Goal: Task Accomplishment & Management: Manage account settings

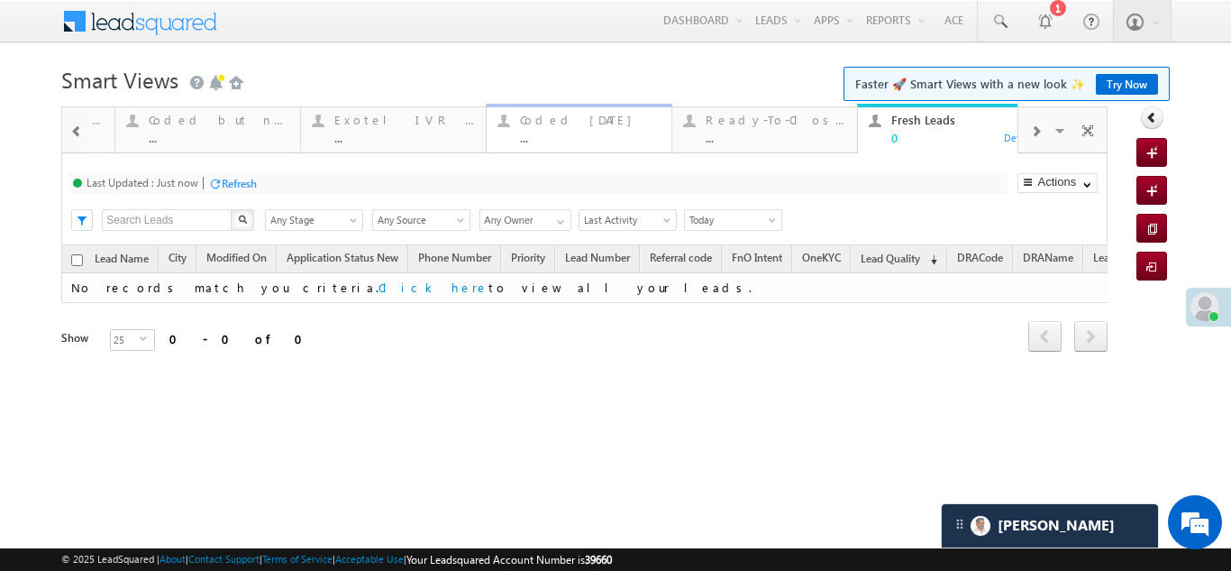
click at [546, 123] on div "Coded Today" at bounding box center [590, 120] width 141 height 14
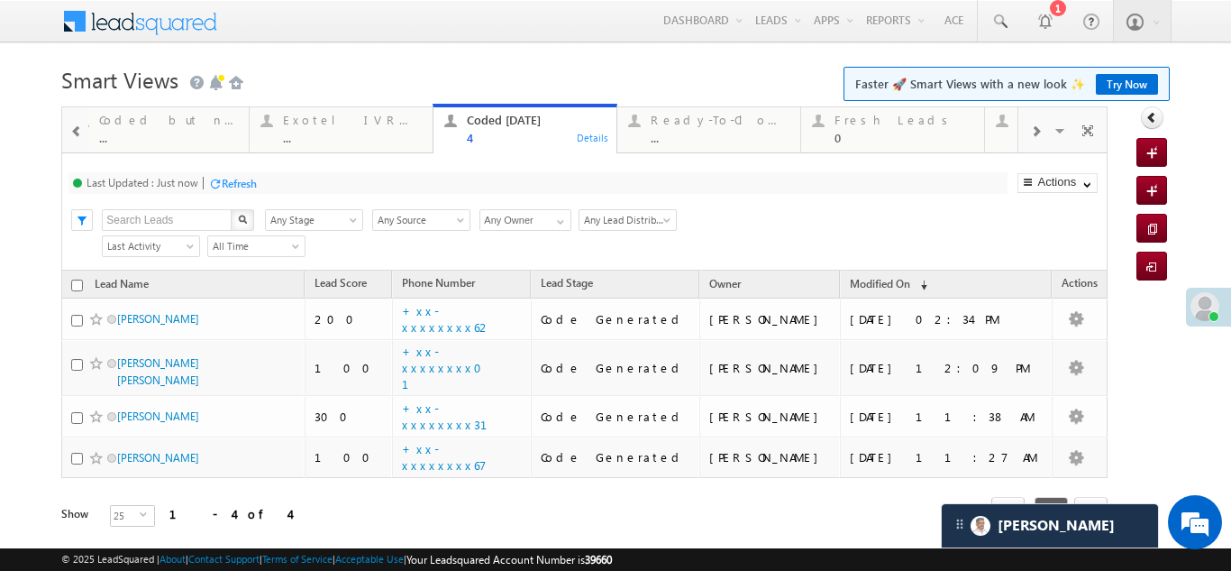
click at [252, 183] on div "Refresh" at bounding box center [239, 184] width 35 height 14
click at [74, 133] on span at bounding box center [76, 131] width 13 height 14
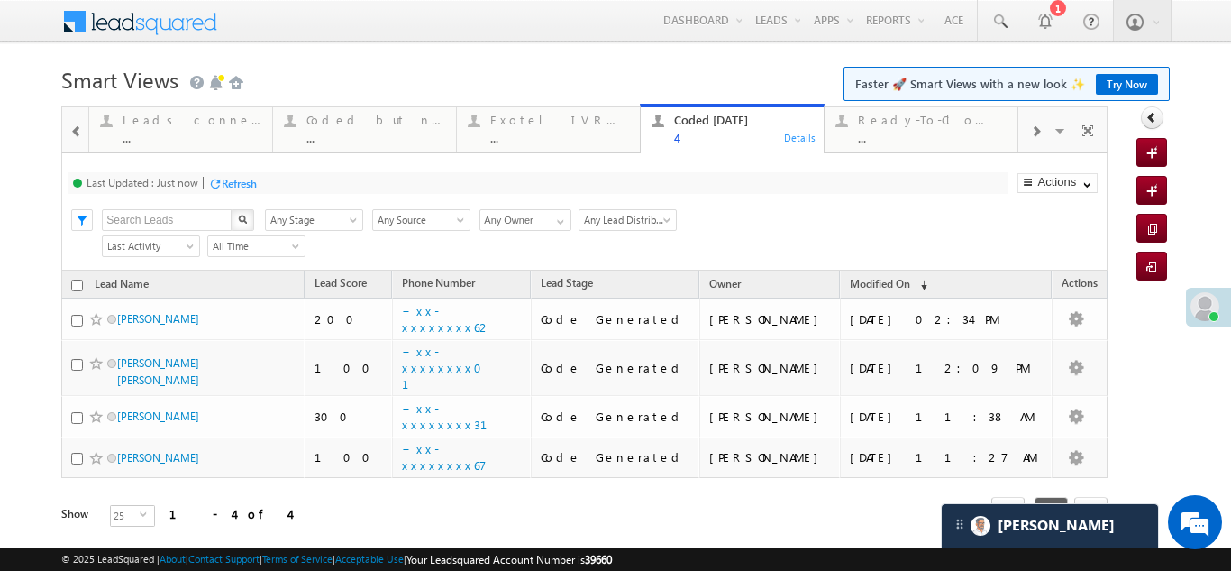
click at [74, 133] on span at bounding box center [76, 131] width 13 height 14
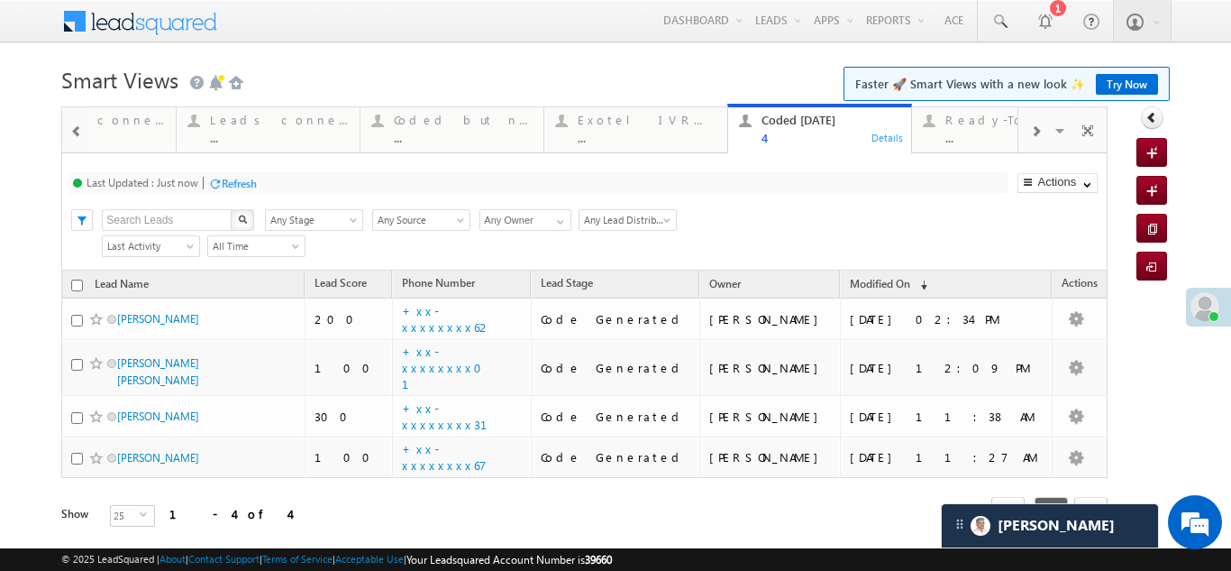
click at [74, 133] on span at bounding box center [76, 131] width 13 height 14
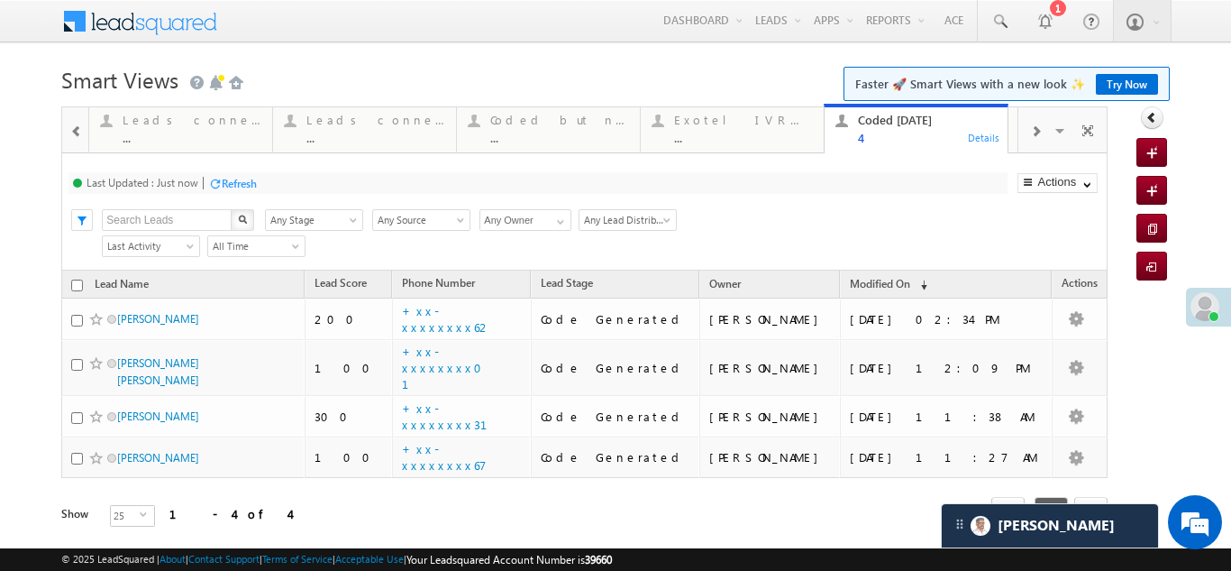
click at [74, 133] on span at bounding box center [76, 131] width 13 height 14
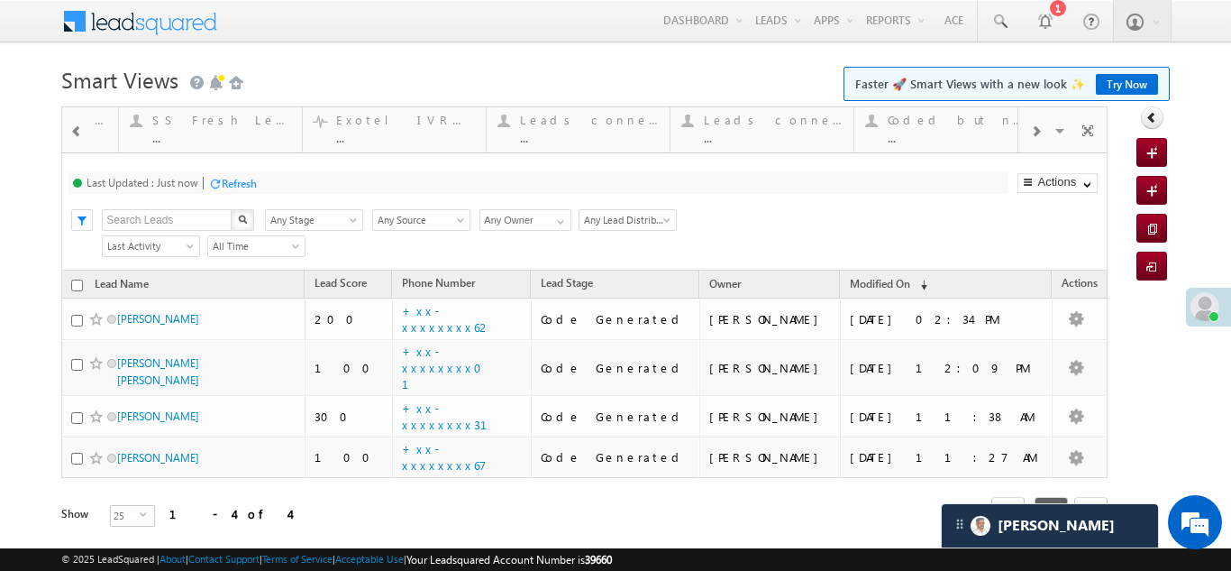
click at [74, 133] on span at bounding box center [76, 131] width 13 height 14
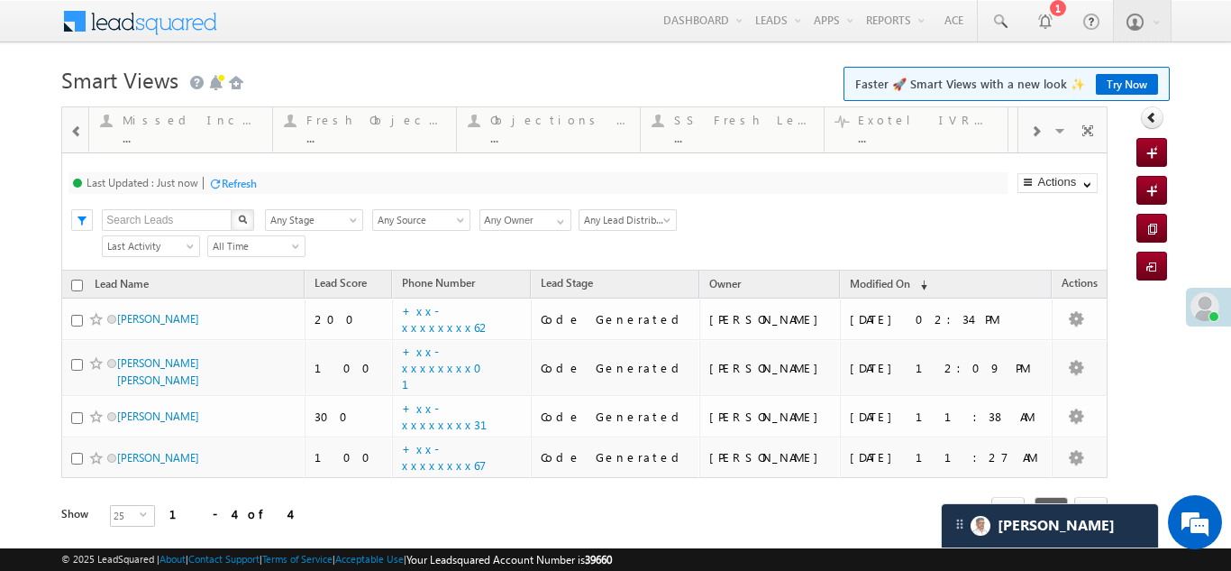
click at [74, 133] on span at bounding box center [76, 131] width 13 height 14
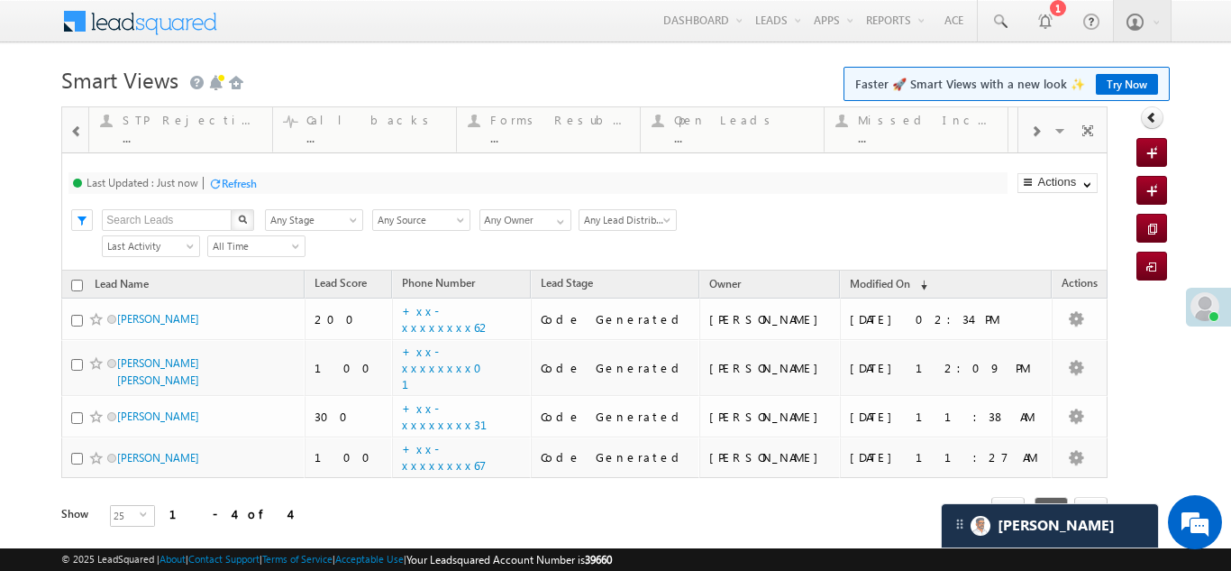
click at [74, 133] on span at bounding box center [76, 131] width 13 height 14
click at [74, 133] on div at bounding box center [75, 128] width 26 height 43
click at [1053, 127] on span at bounding box center [1062, 133] width 18 height 38
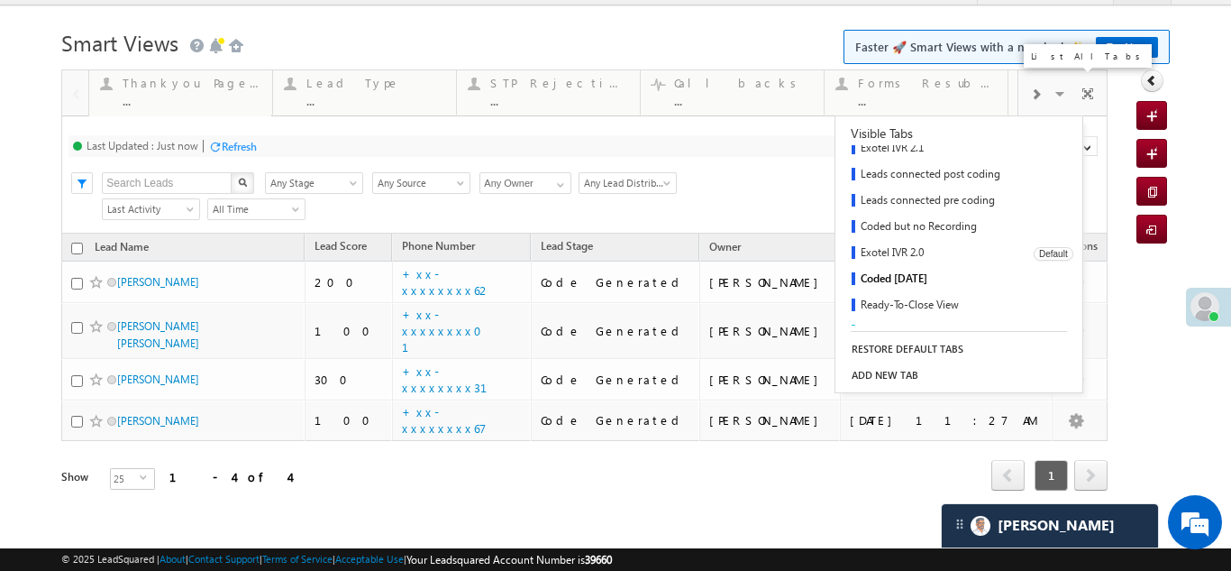
scroll to position [343, 0]
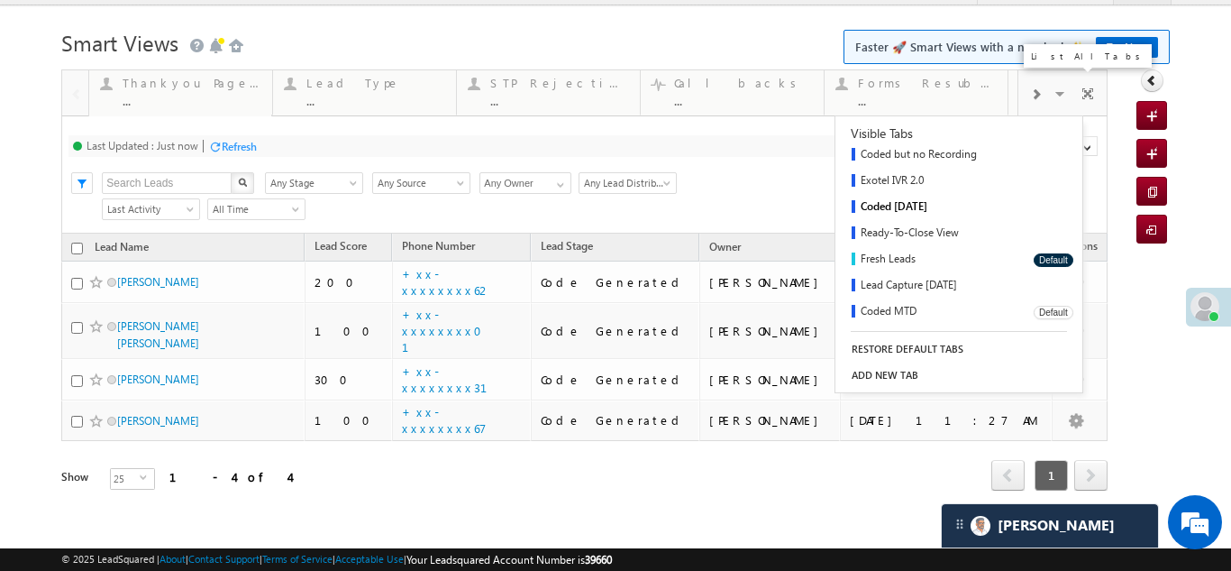
click at [885, 313] on link "Coded MTD" at bounding box center [929, 312] width 186 height 26
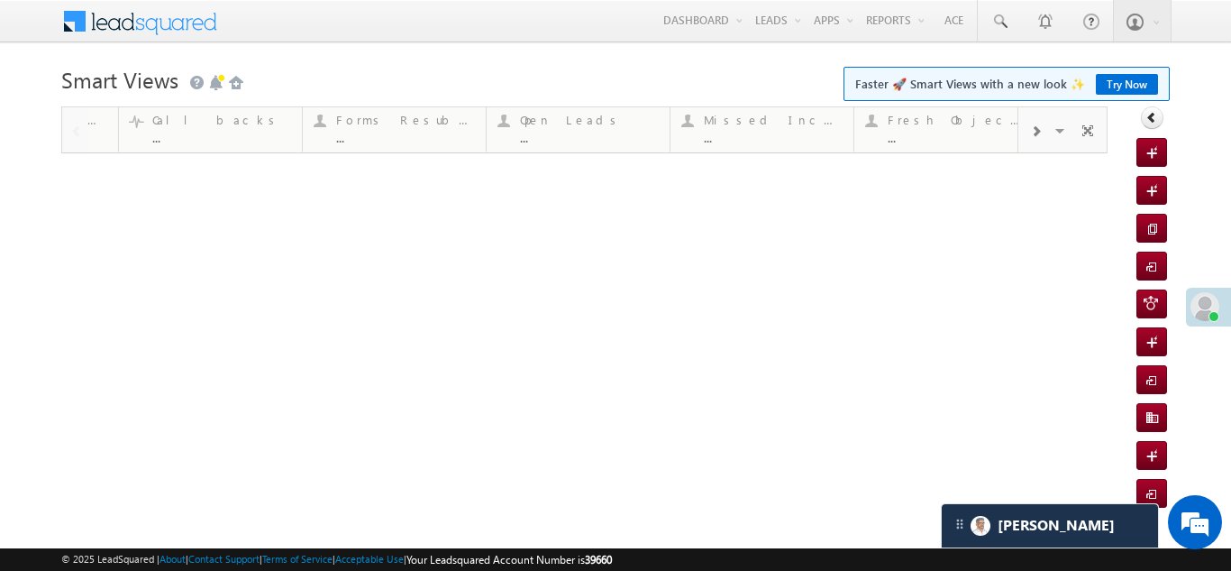
scroll to position [0, 0]
click at [1059, 132] on span at bounding box center [1062, 133] width 18 height 38
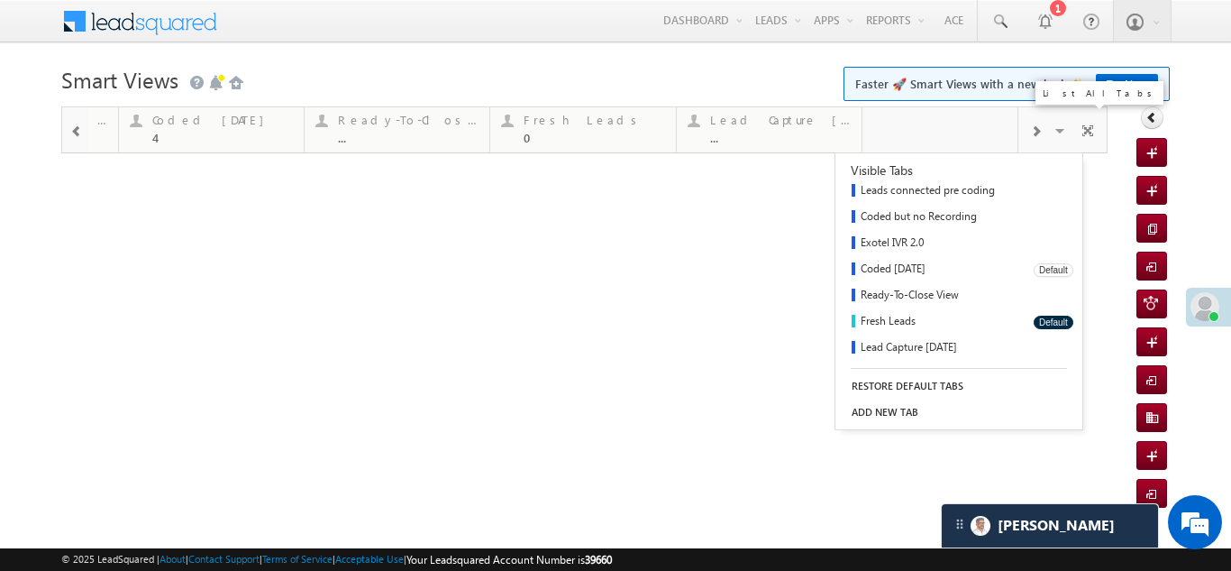
scroll to position [343, 0]
click at [887, 339] on link "Coded MTD" at bounding box center [929, 349] width 186 height 26
click at [898, 347] on link "Coded MTD" at bounding box center [929, 349] width 186 height 26
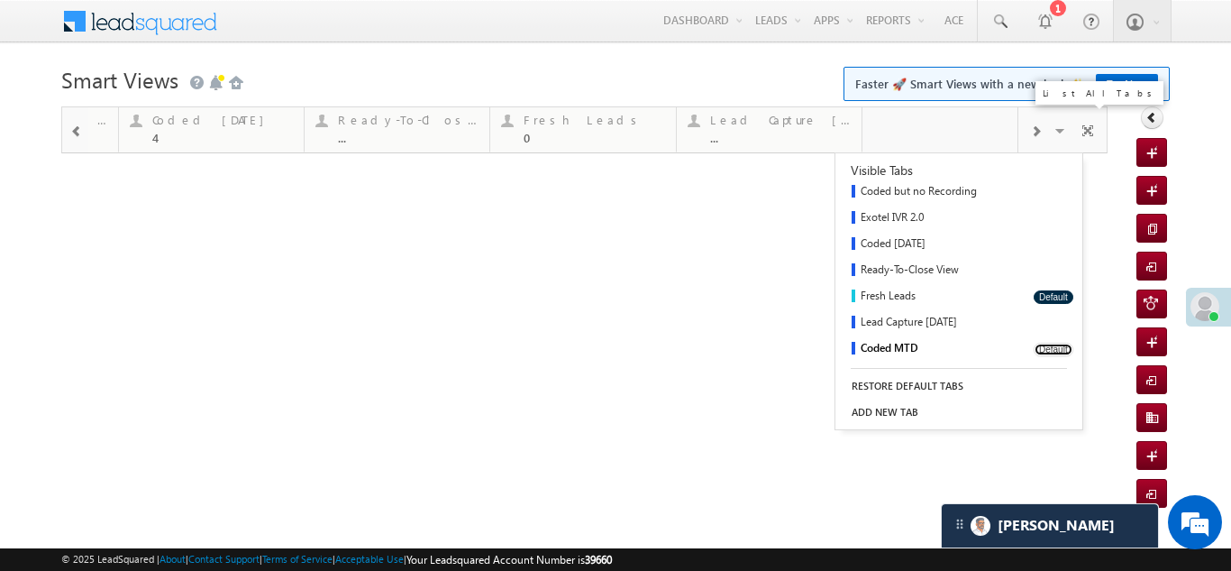
click at [1034, 344] on button "Default" at bounding box center [1054, 350] width 40 height 14
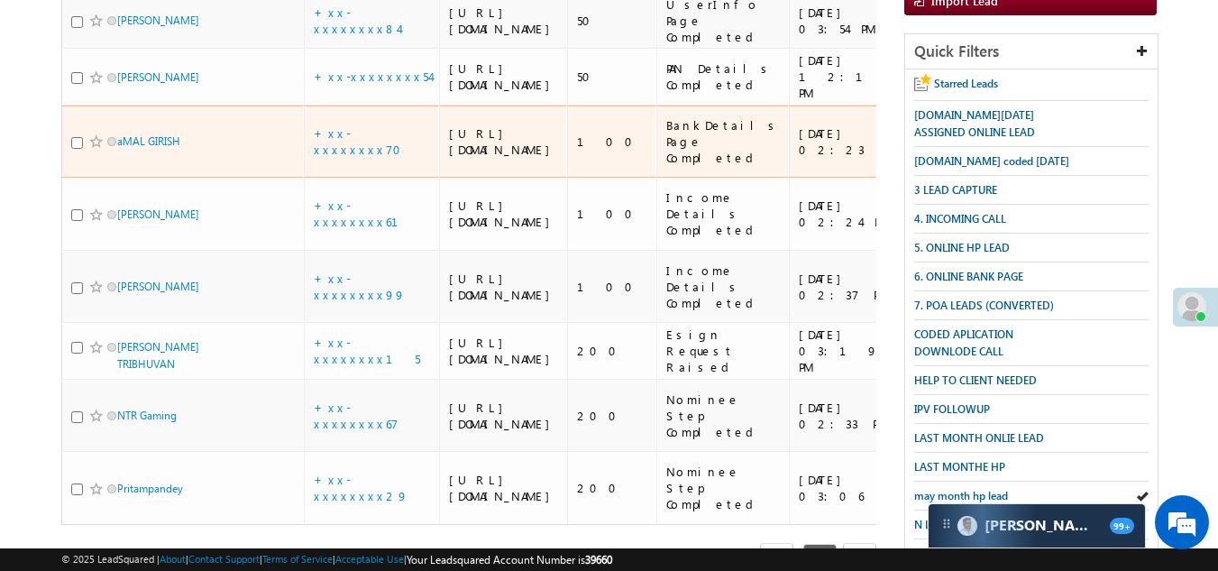
scroll to position [361, 0]
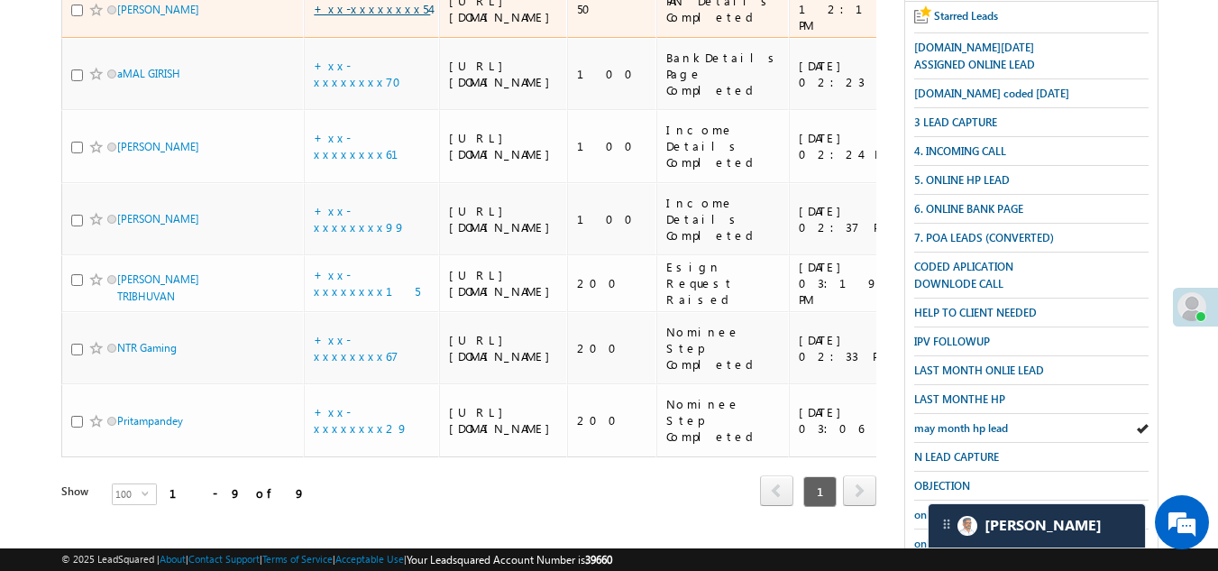
click at [350, 16] on link "+xx-xxxxxxxx54" at bounding box center [372, 8] width 116 height 15
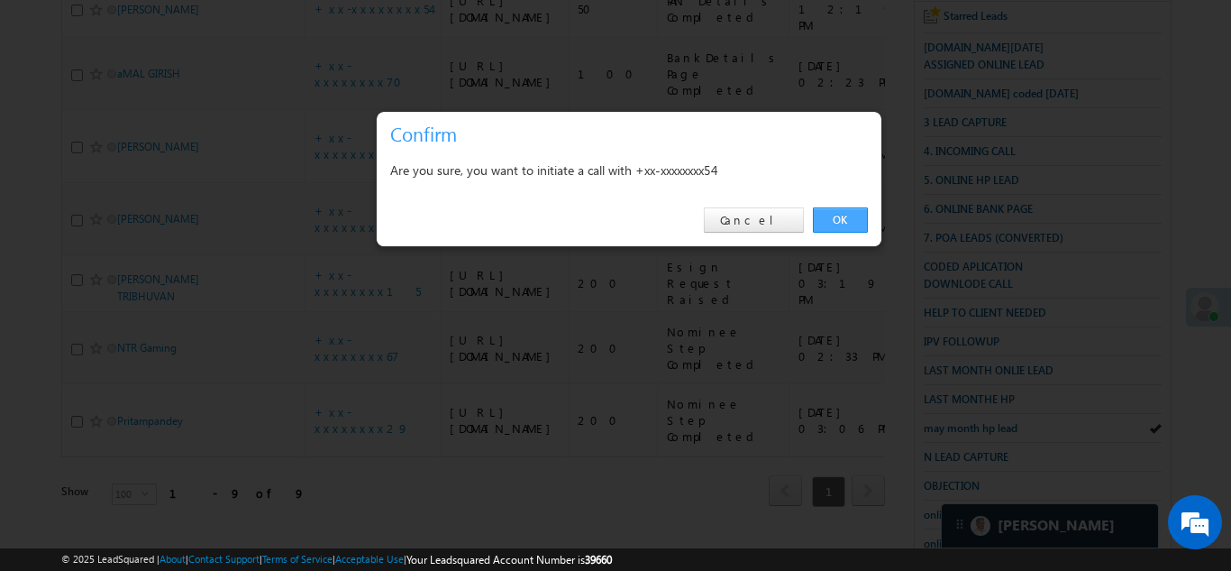
click at [843, 218] on link "OK" at bounding box center [840, 219] width 55 height 25
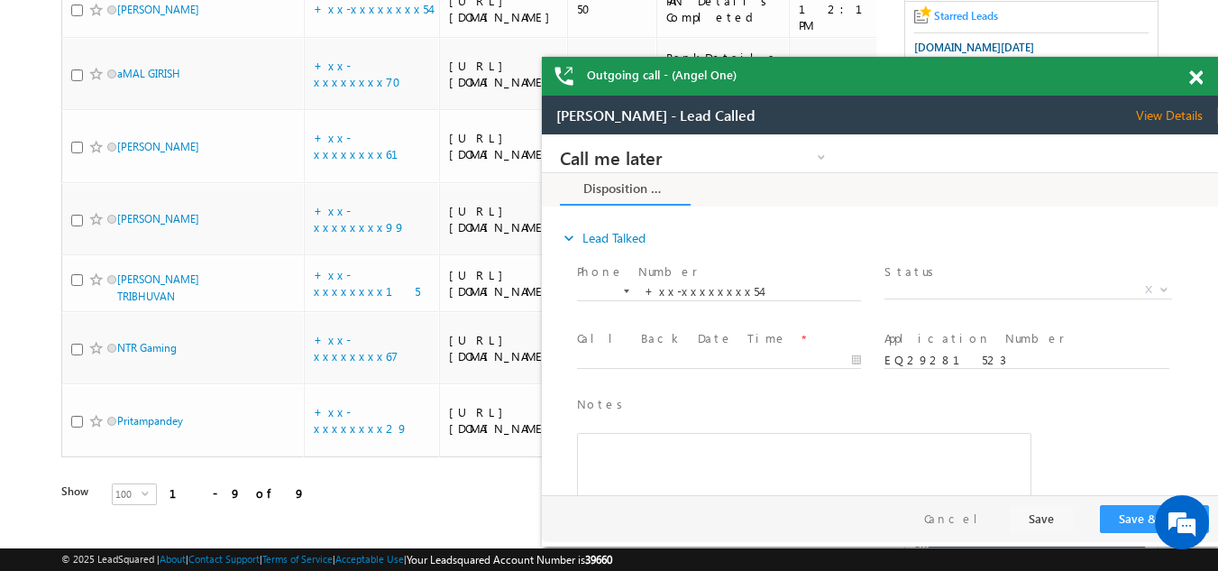
scroll to position [0, 0]
click at [950, 288] on span "X" at bounding box center [1027, 290] width 287 height 18
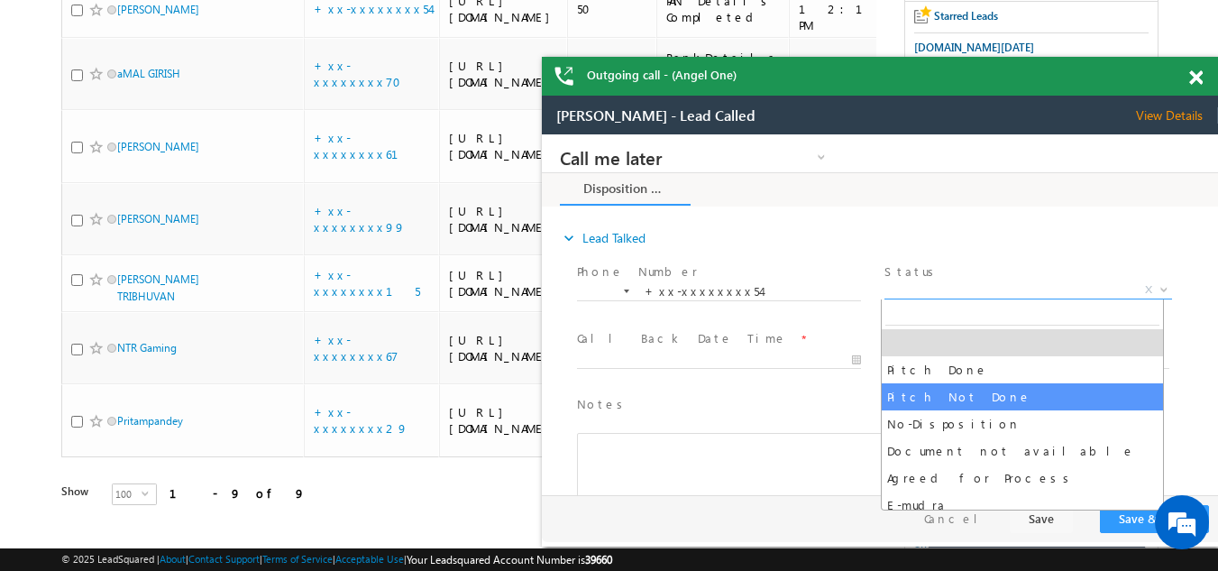
select select "Pitch Not Done"
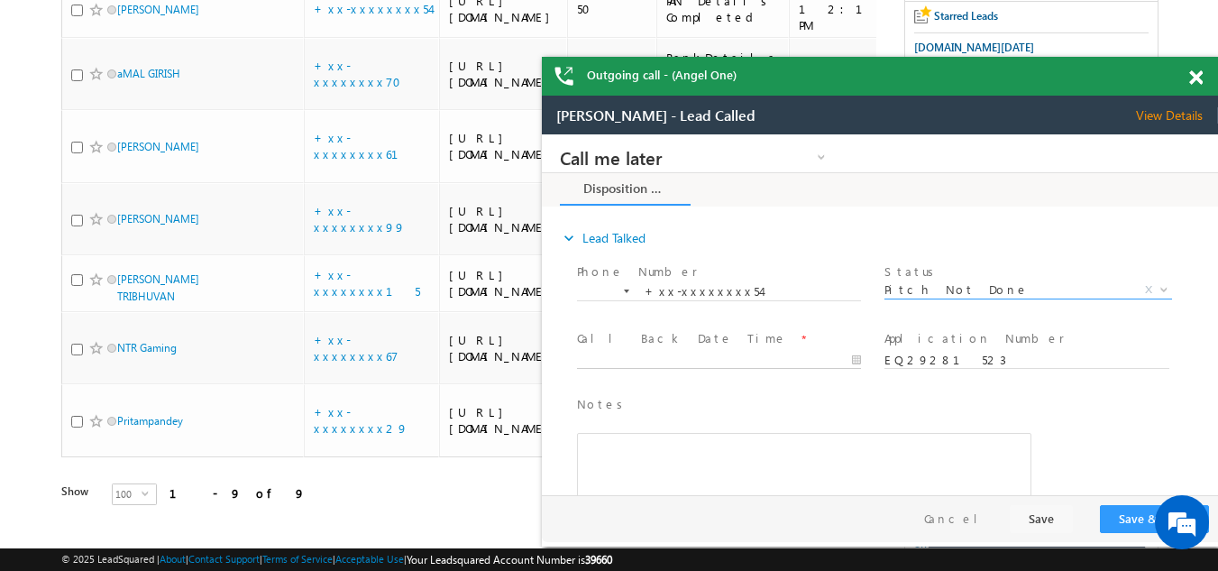
type input "09/21/25 3:58 PM"
click at [634, 363] on body "Call me later Campaign Success Commitment Cross Sell Customer Drop-off reasons …" at bounding box center [880, 314] width 676 height 361
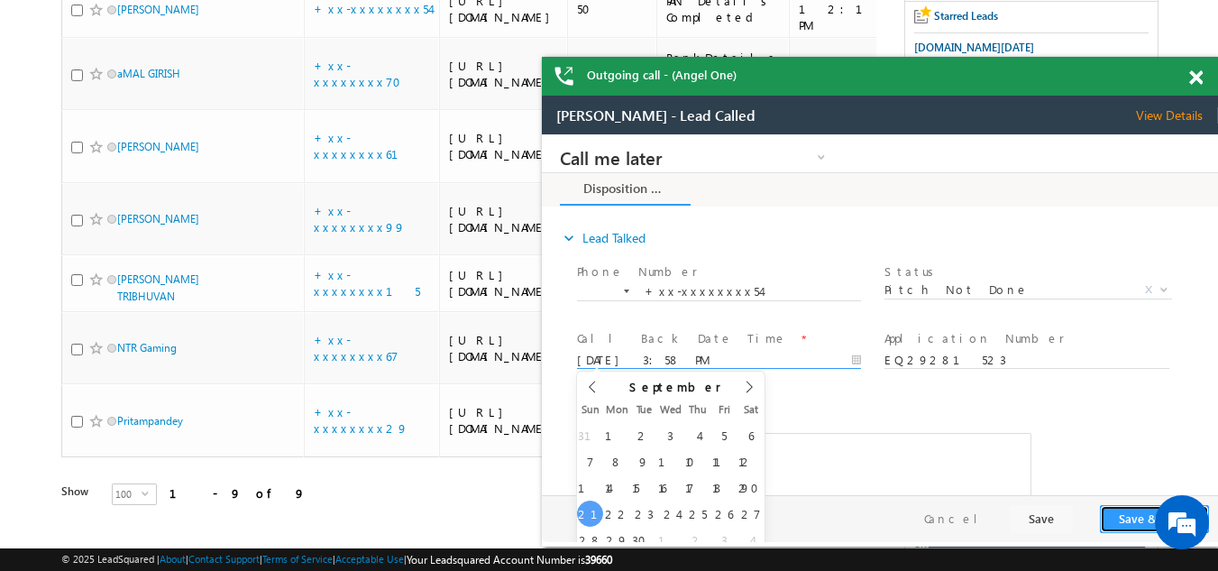
click at [1123, 518] on button "Save & Close" at bounding box center [1154, 519] width 109 height 28
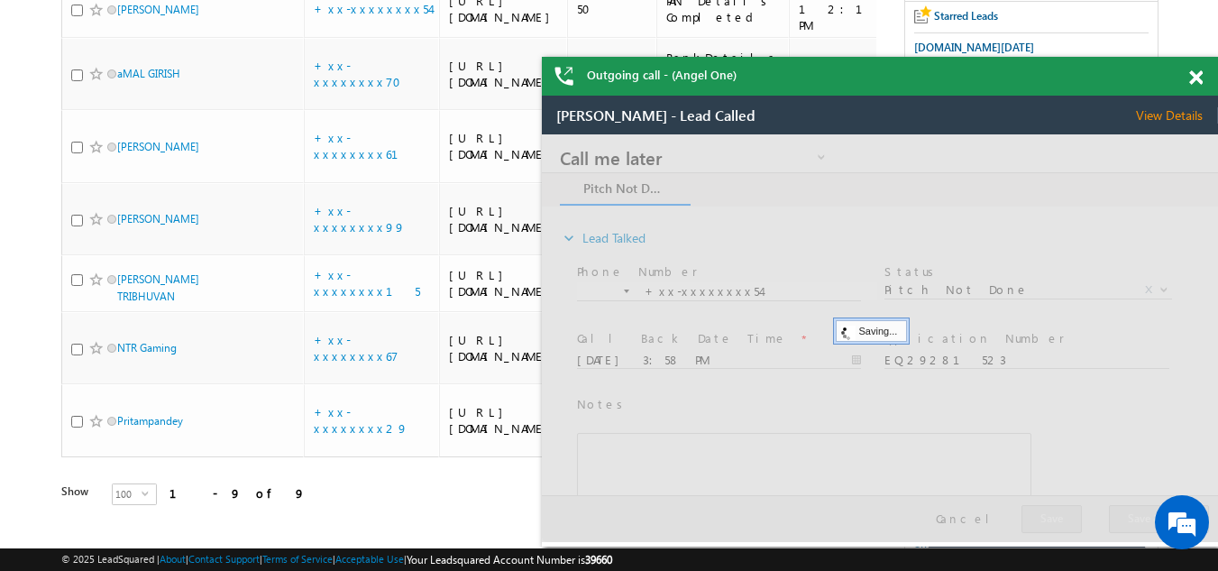
click at [1193, 80] on span at bounding box center [1196, 77] width 14 height 15
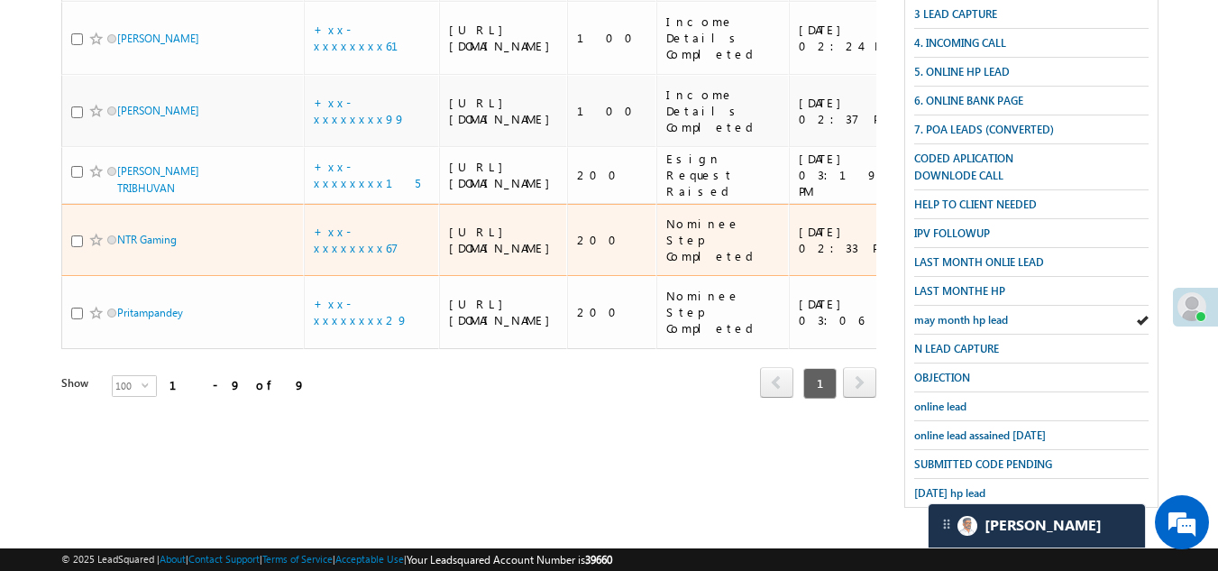
scroll to position [590, 0]
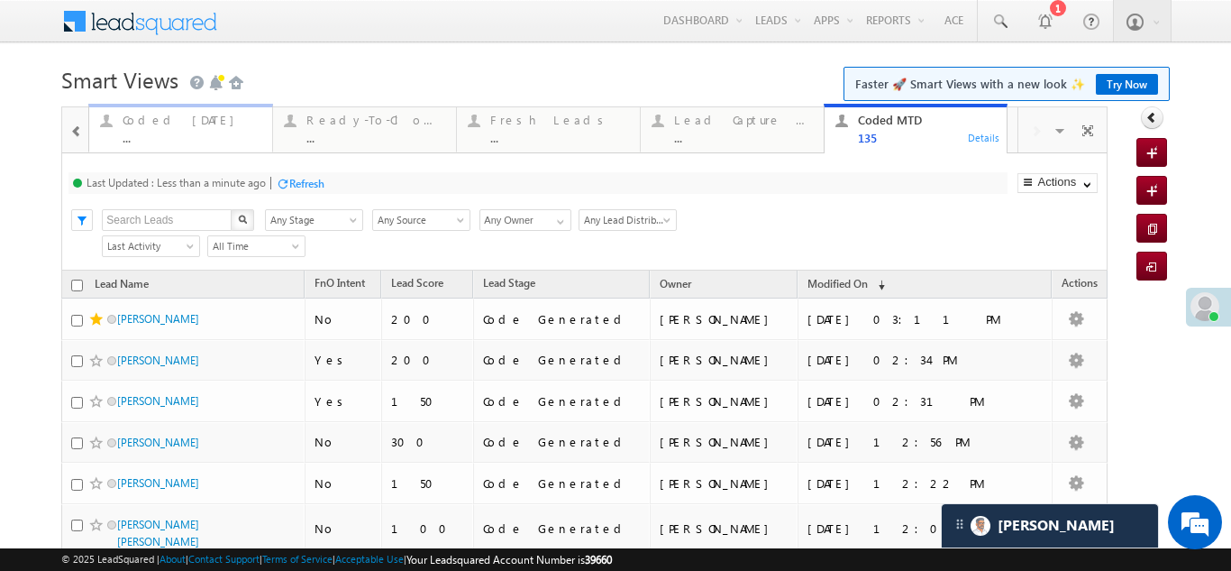
click at [176, 124] on div "Coded Today" at bounding box center [192, 120] width 139 height 14
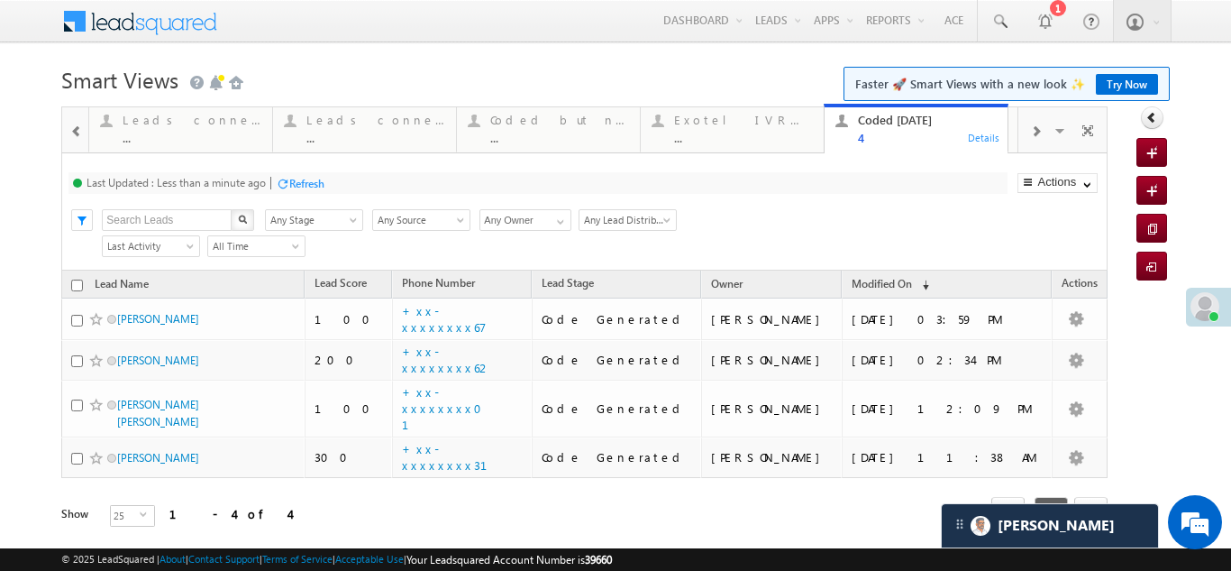
click at [303, 187] on div "Refresh" at bounding box center [306, 184] width 35 height 14
click at [307, 181] on div "Refresh" at bounding box center [306, 184] width 35 height 14
click at [243, 185] on div "Refresh" at bounding box center [239, 184] width 35 height 14
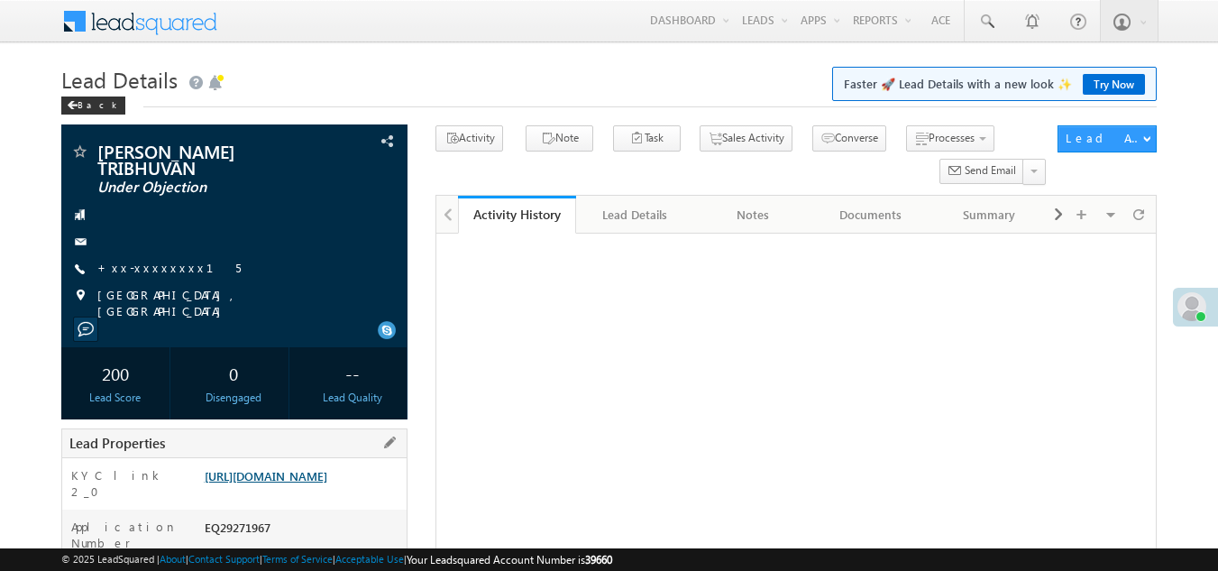
click at [288, 482] on link "[URL][DOMAIN_NAME]" at bounding box center [266, 475] width 123 height 15
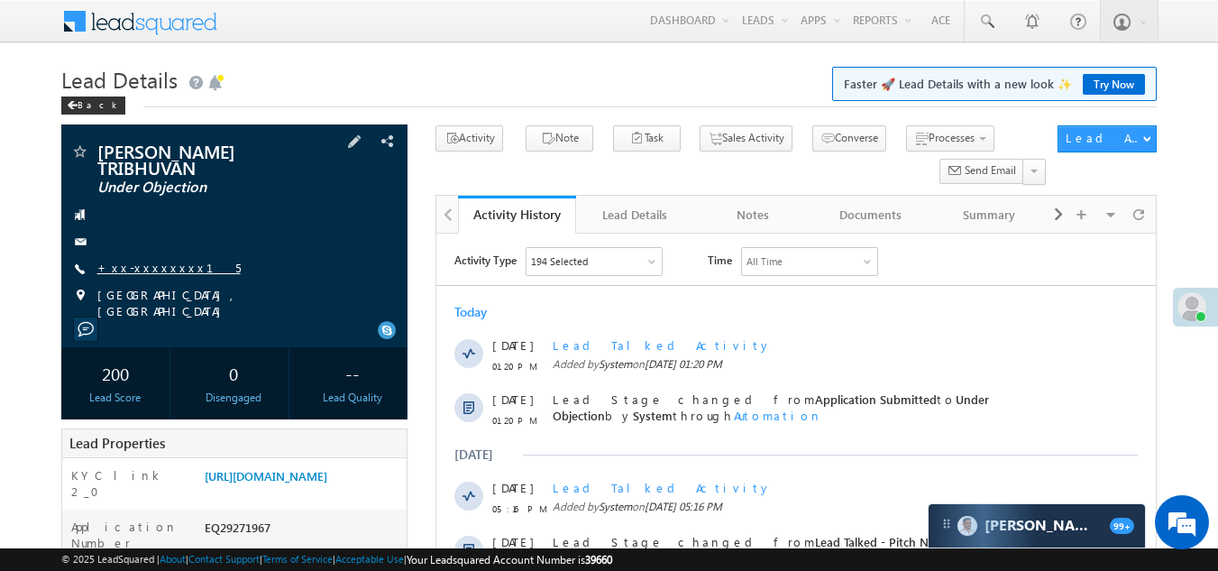
click at [145, 270] on link "+xx-xxxxxxxx15" at bounding box center [168, 267] width 143 height 15
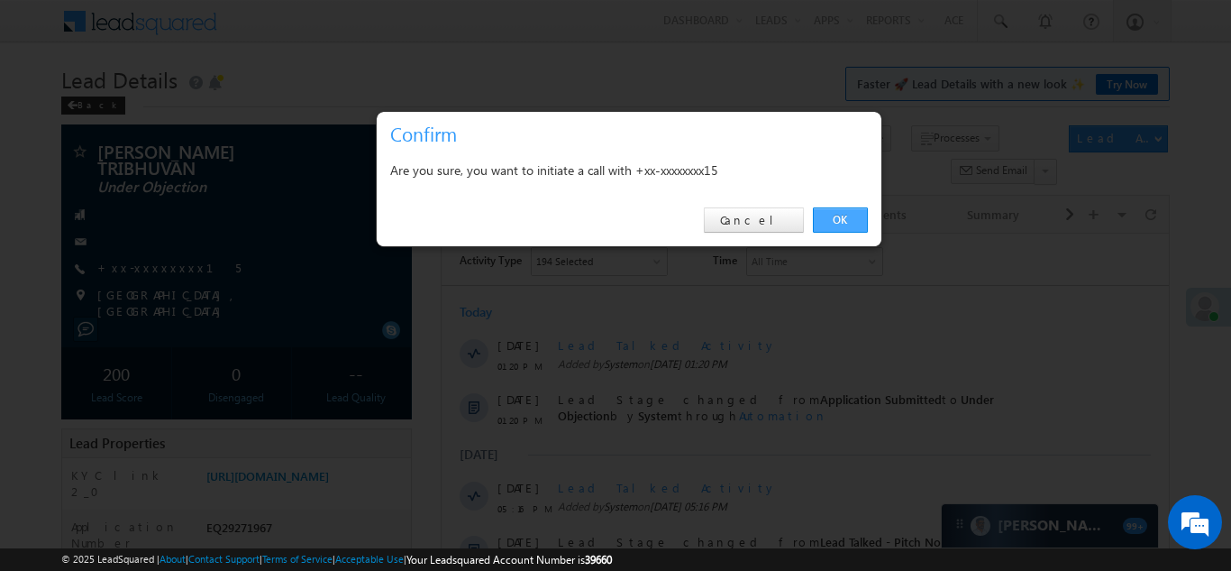
click at [828, 219] on link "OK" at bounding box center [840, 219] width 55 height 25
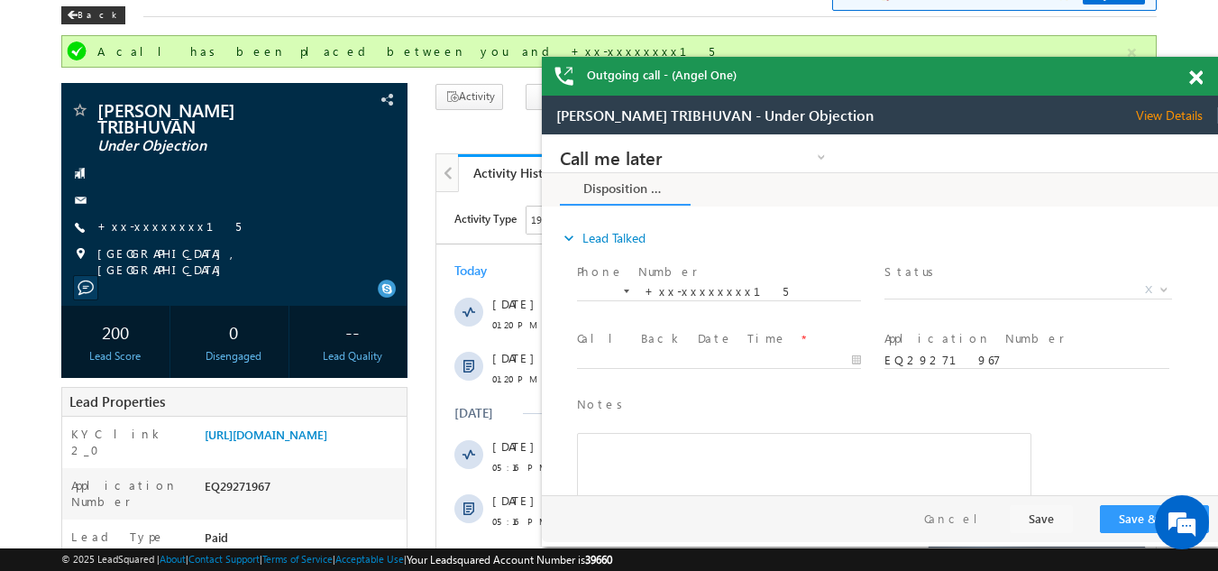
click at [1196, 79] on span at bounding box center [1196, 77] width 14 height 15
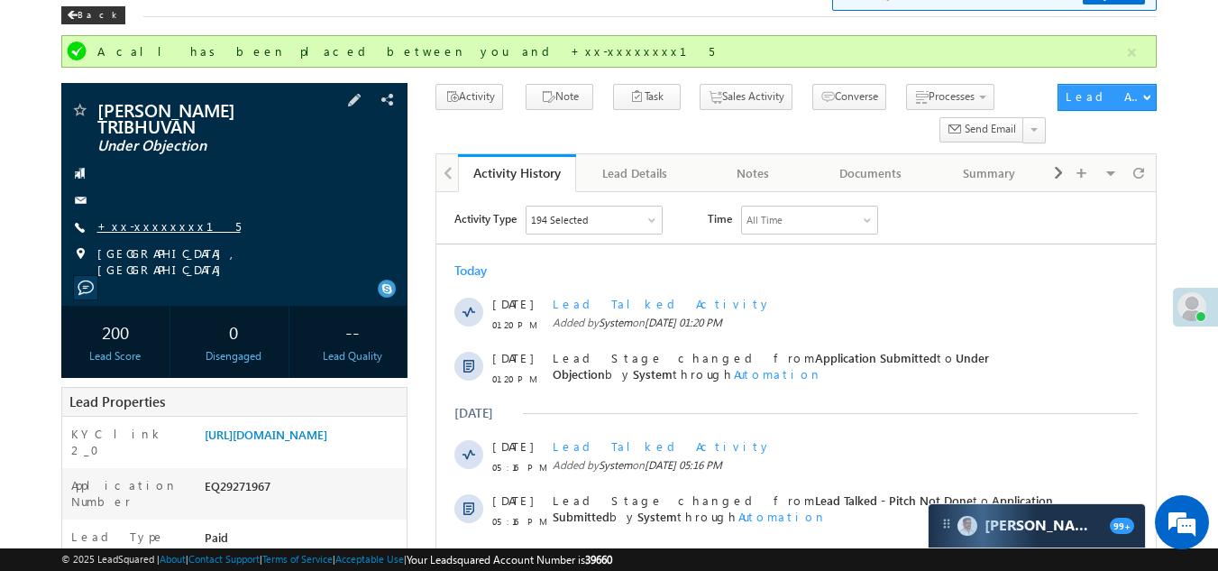
click at [152, 219] on link "+xx-xxxxxxxx15" at bounding box center [168, 225] width 143 height 15
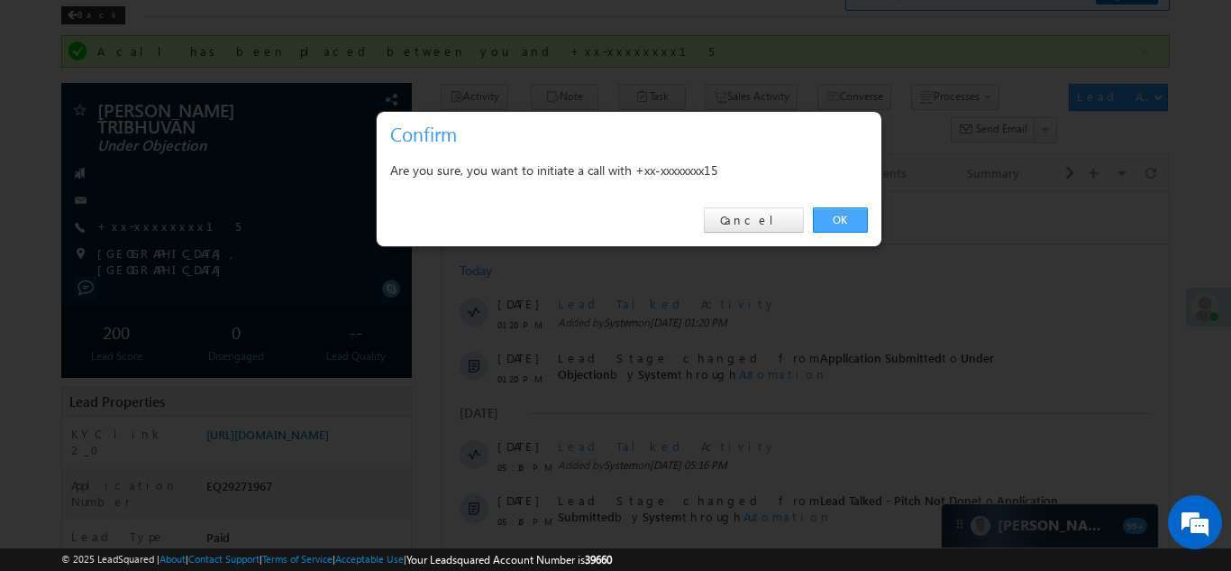
click at [826, 217] on link "OK" at bounding box center [840, 219] width 55 height 25
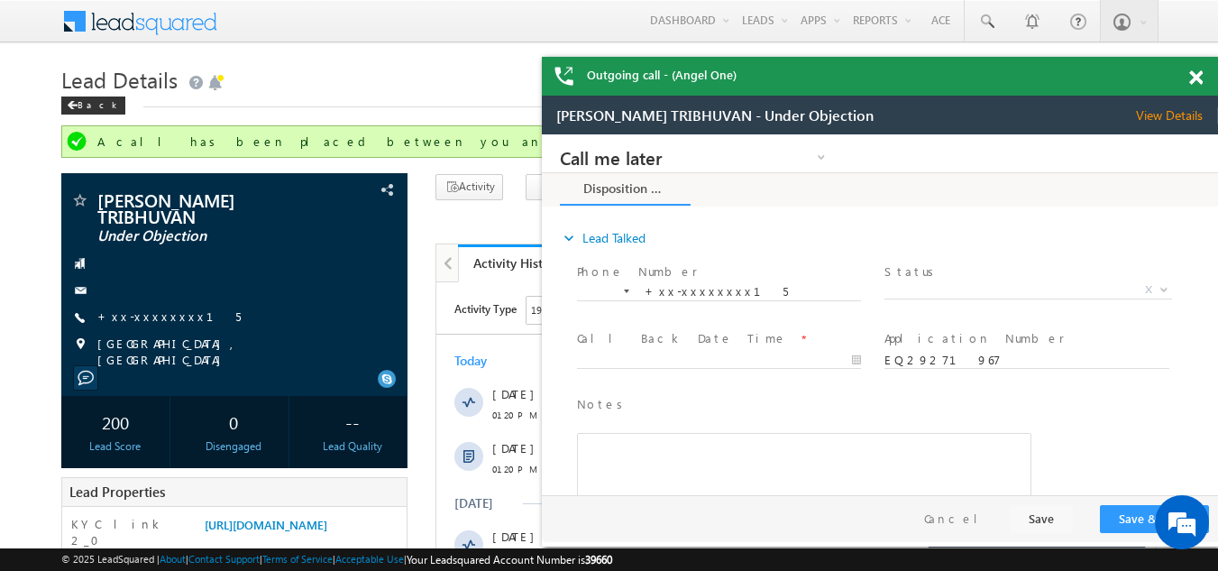
click at [1196, 77] on span at bounding box center [1196, 77] width 14 height 15
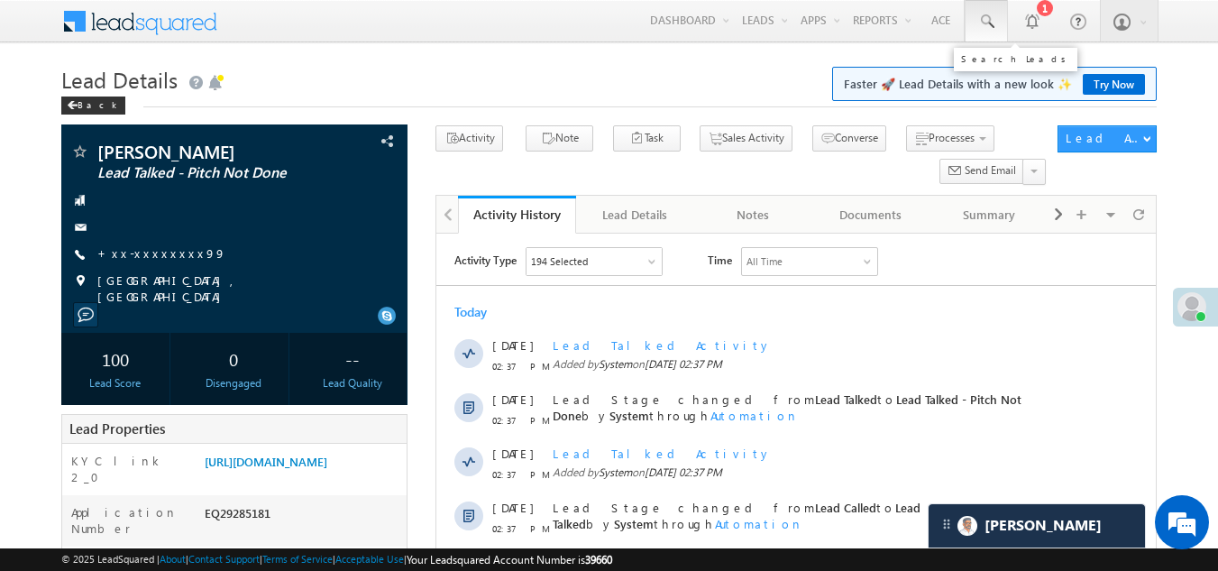
click at [989, 17] on span at bounding box center [986, 22] width 18 height 18
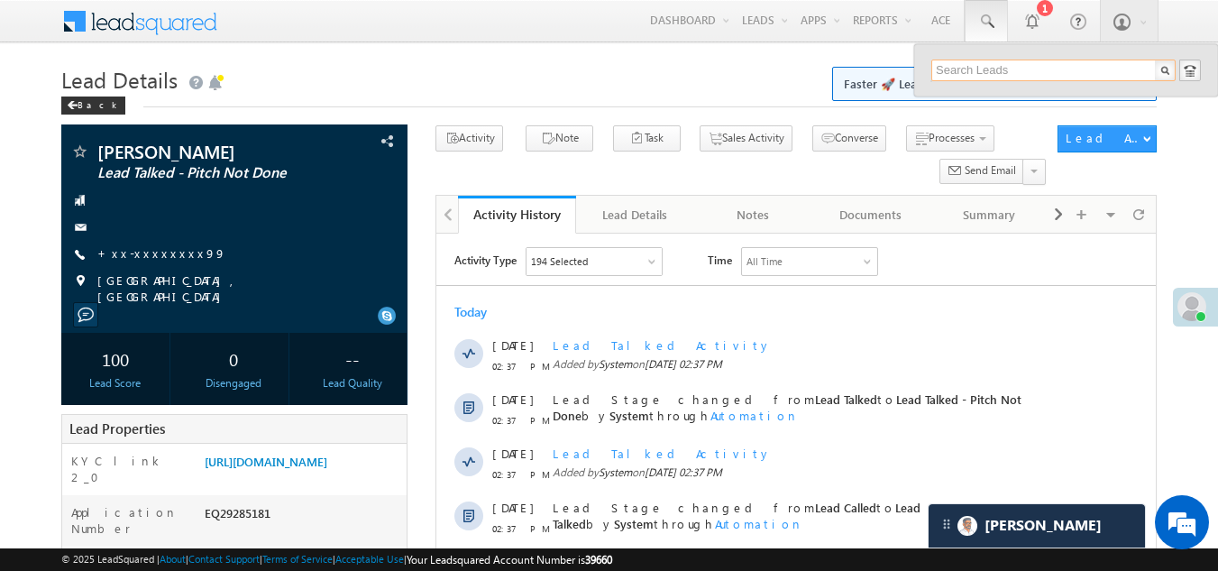
paste input "EQ29240118"
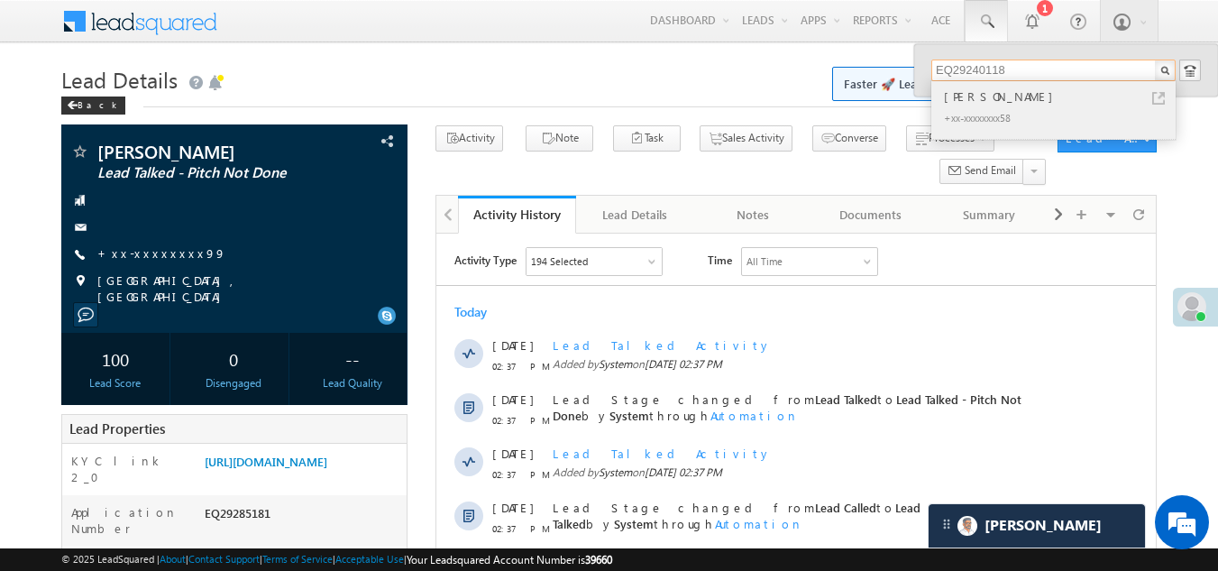
type input "EQ29240118"
click at [986, 106] on div "+xx-xxxxxxxx58" at bounding box center [1061, 117] width 242 height 22
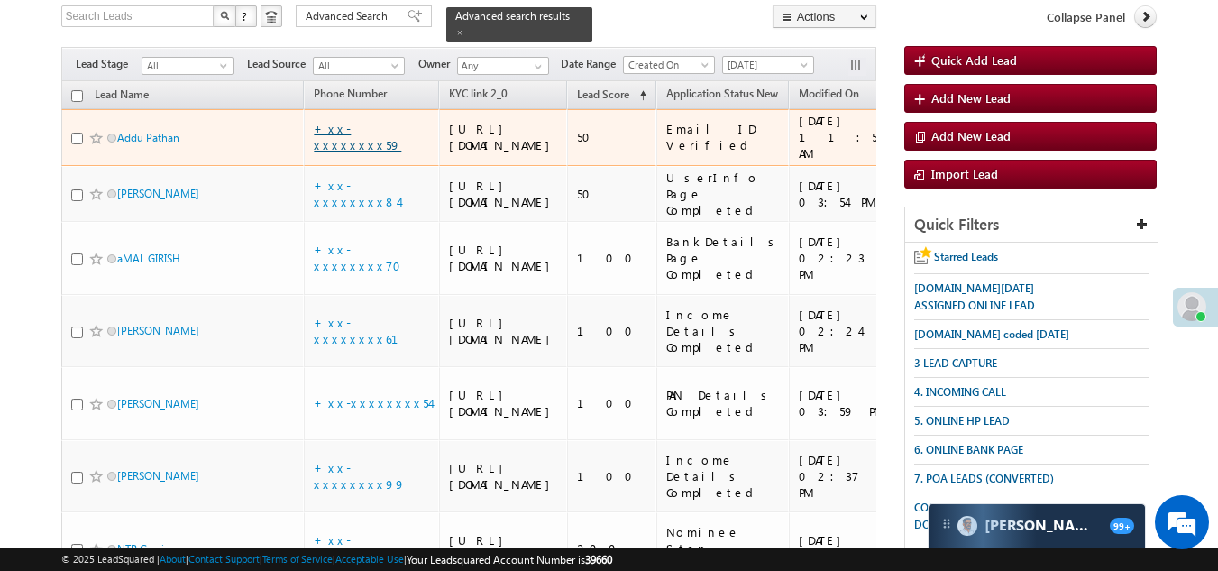
click at [356, 151] on link "+xx-xxxxxxxx59" at bounding box center [357, 137] width 87 height 32
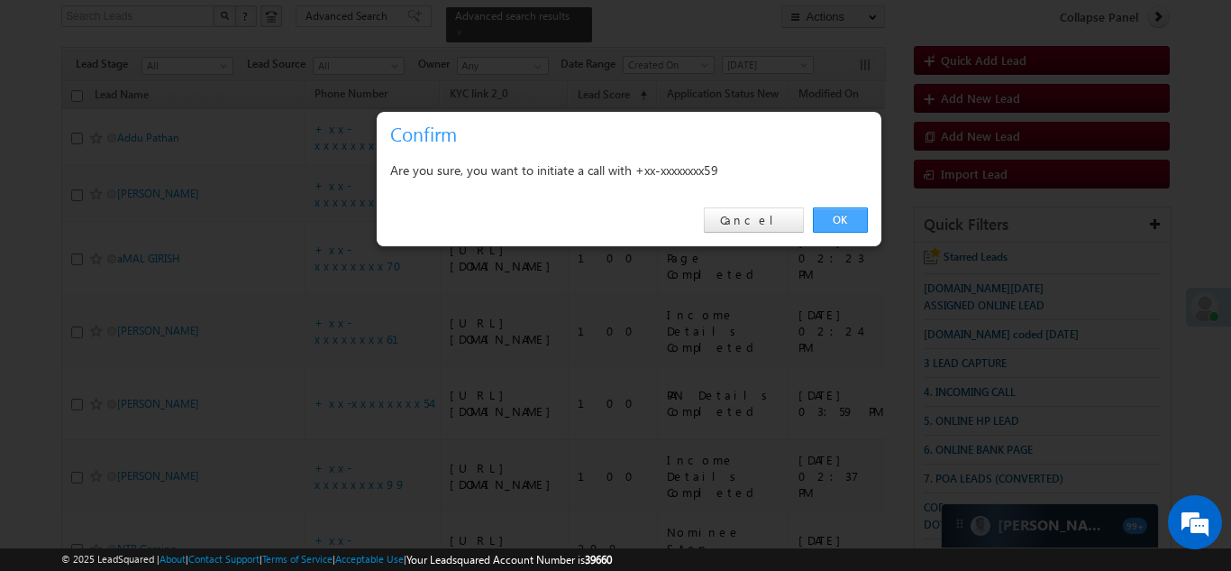
click at [834, 212] on link "OK" at bounding box center [840, 219] width 55 height 25
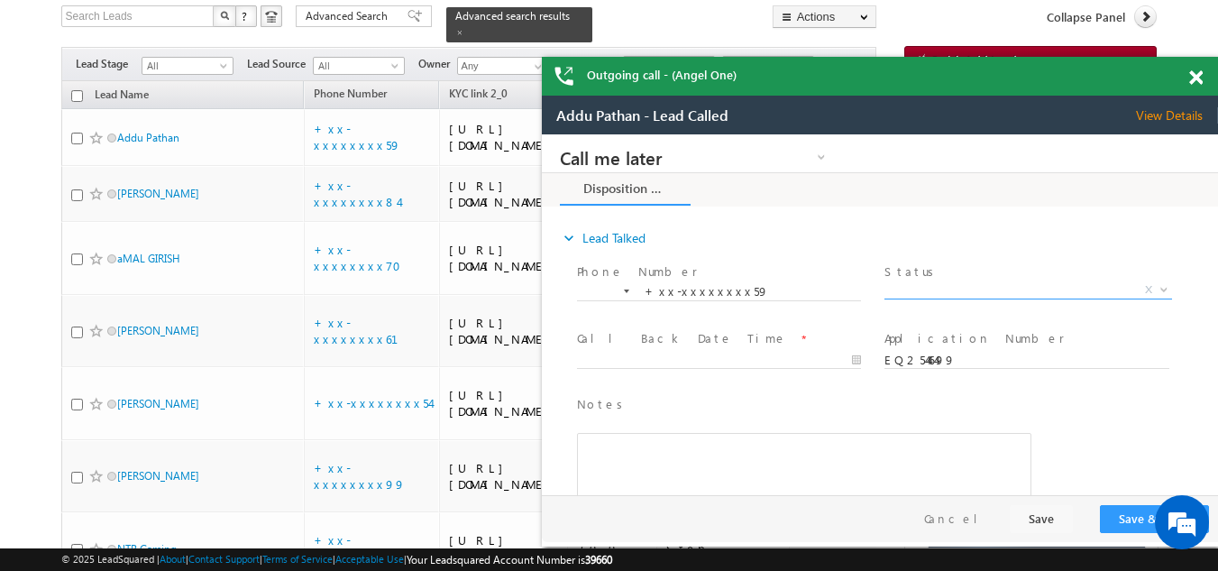
click at [972, 288] on span "X" at bounding box center [1027, 290] width 287 height 18
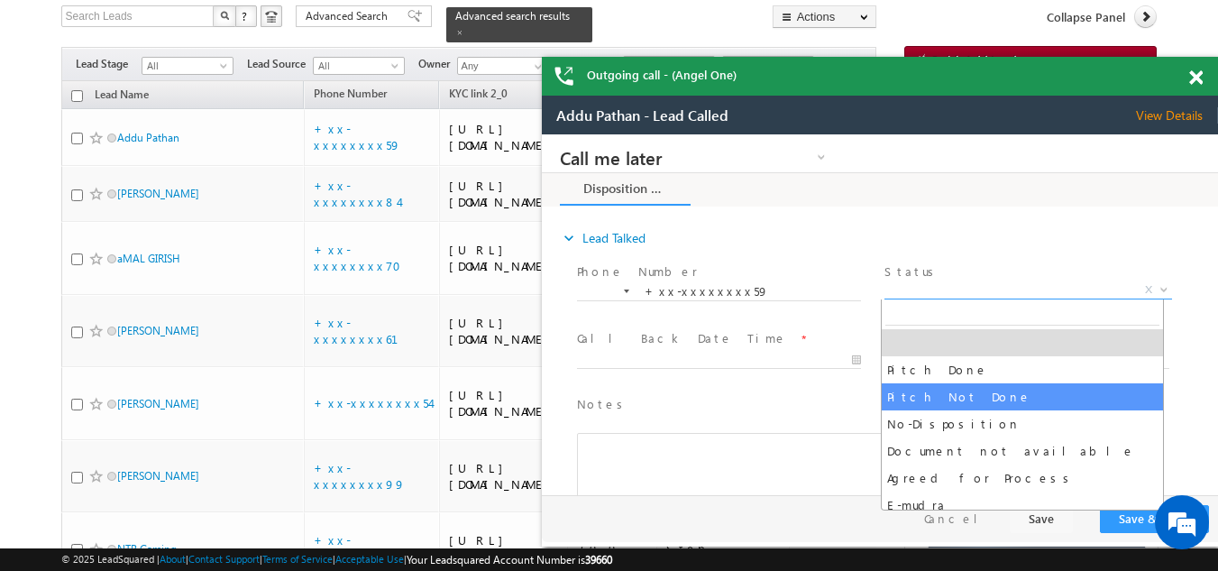
select select "Pitch Not Done"
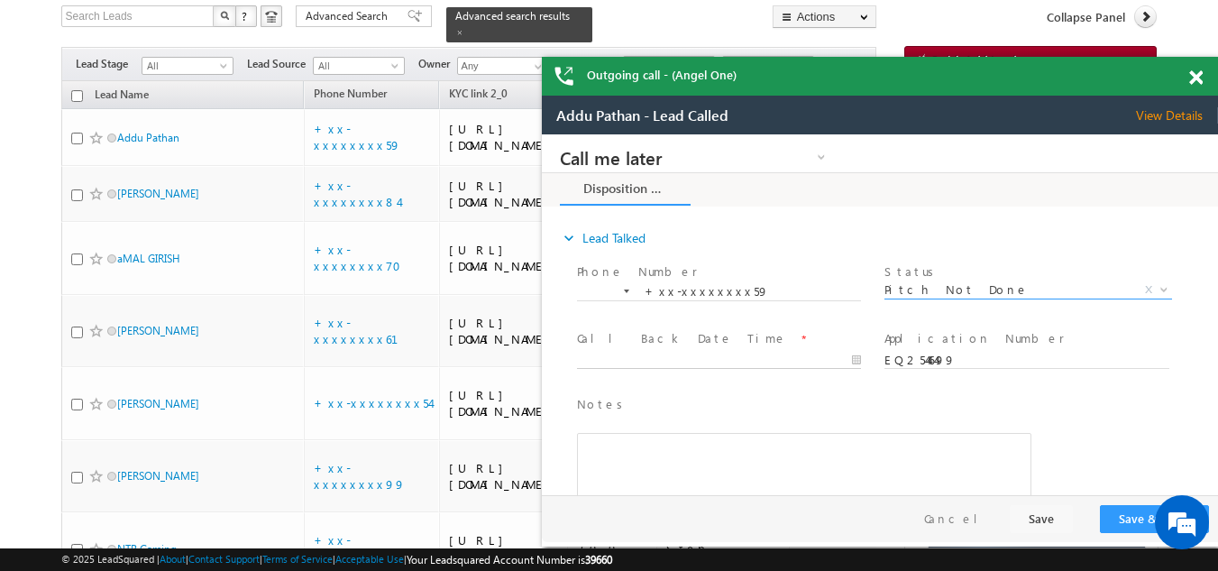
type input "09/21/25 4:01 PM"
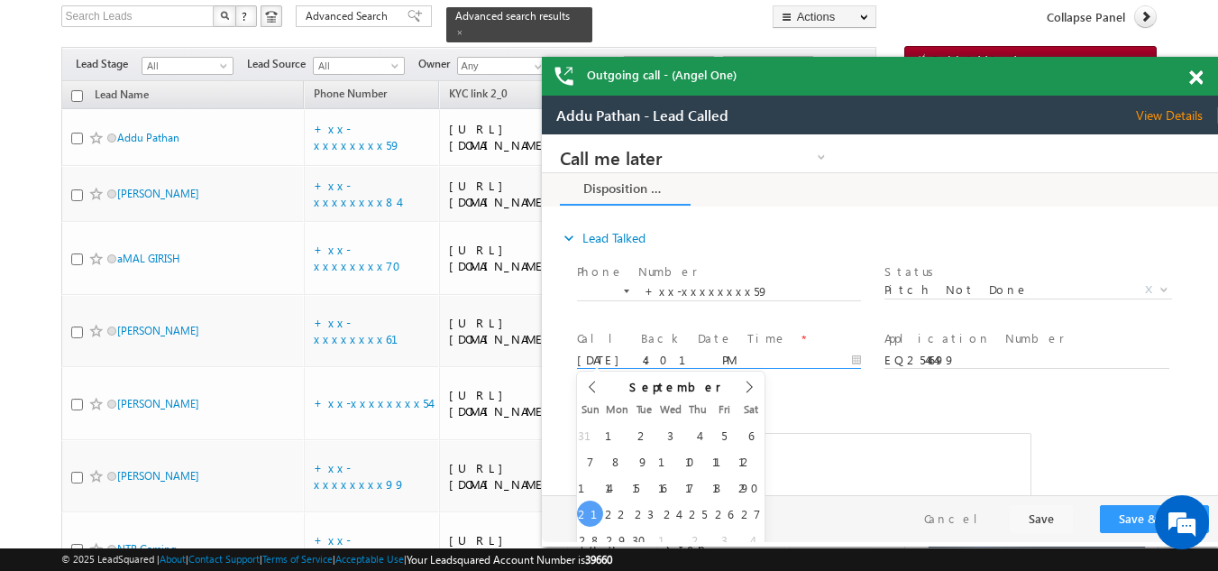
click at [662, 356] on input "09/21/25 4:01 PM" at bounding box center [719, 361] width 284 height 18
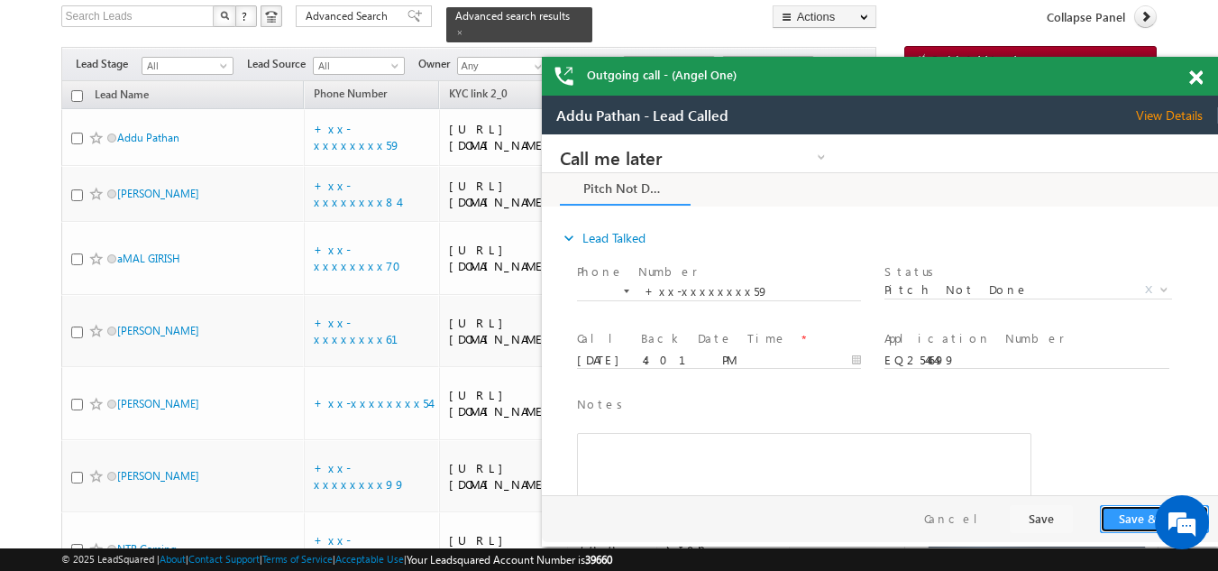
click at [1134, 518] on button "Save & Close" at bounding box center [1154, 519] width 109 height 28
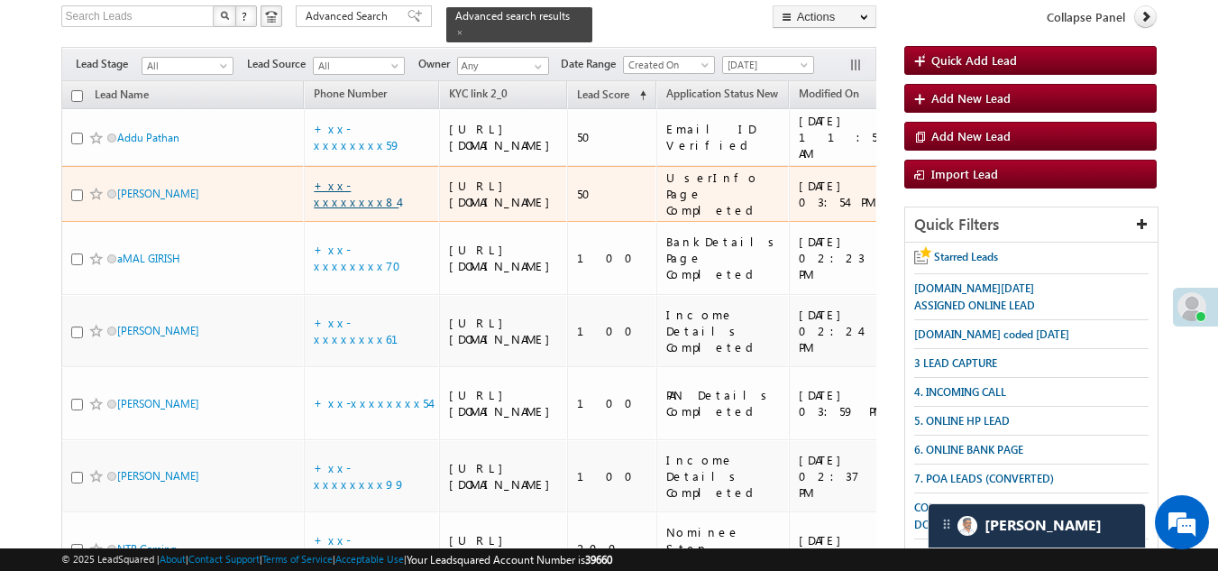
click at [368, 209] on link "+xx-xxxxxxxx84" at bounding box center [356, 194] width 85 height 32
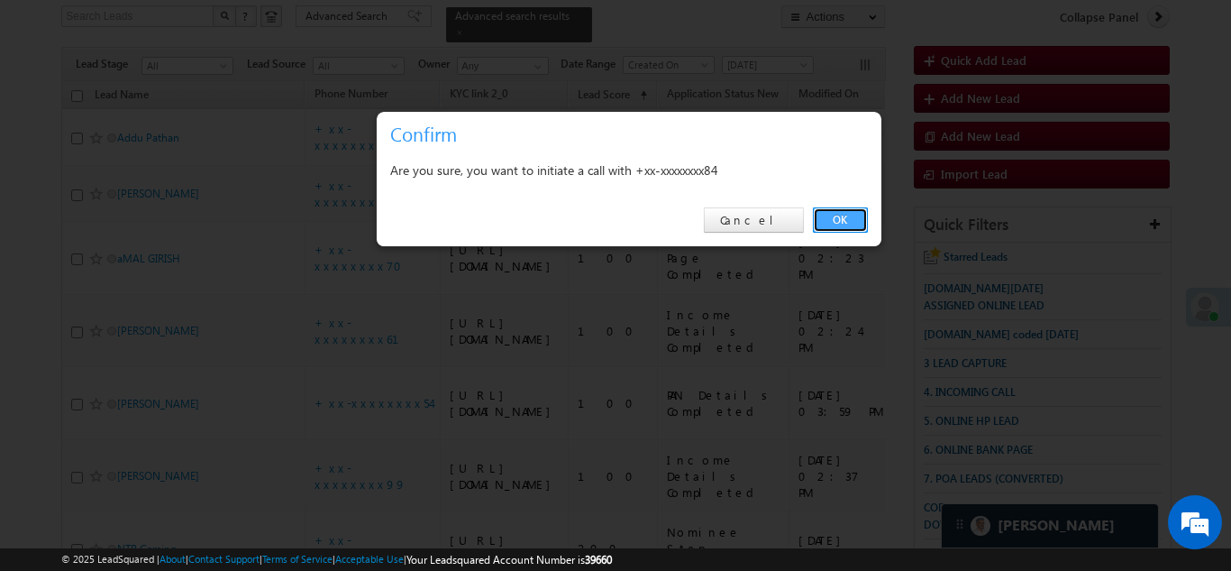
click at [850, 215] on link "OK" at bounding box center [840, 219] width 55 height 25
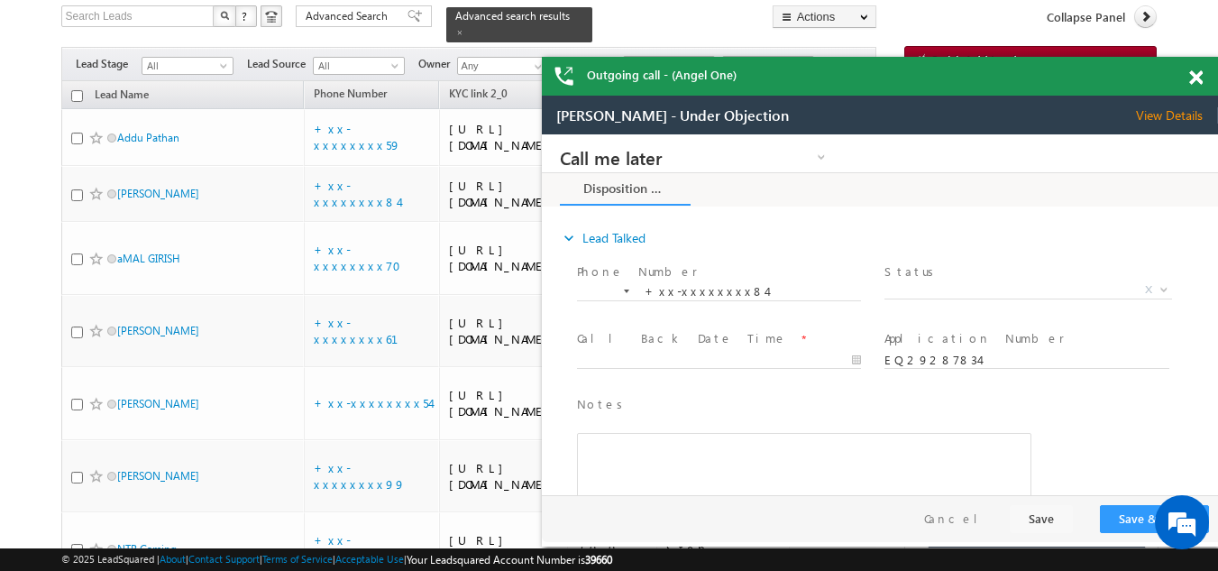
click at [1192, 78] on span at bounding box center [1196, 77] width 14 height 15
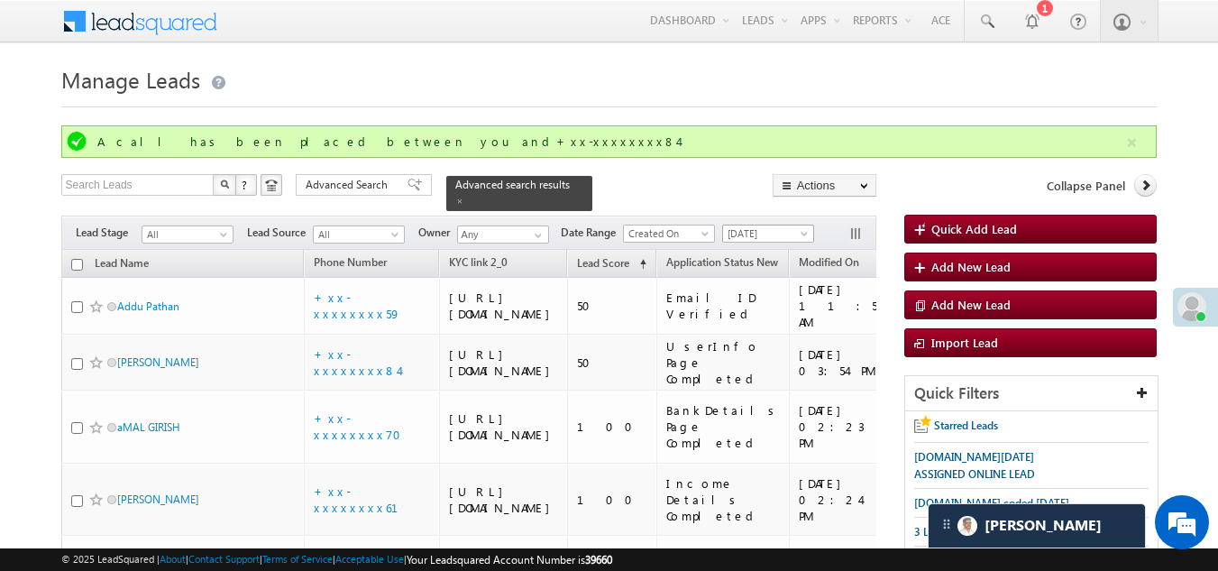
click at [755, 225] on span "[DATE]" at bounding box center [766, 233] width 86 height 16
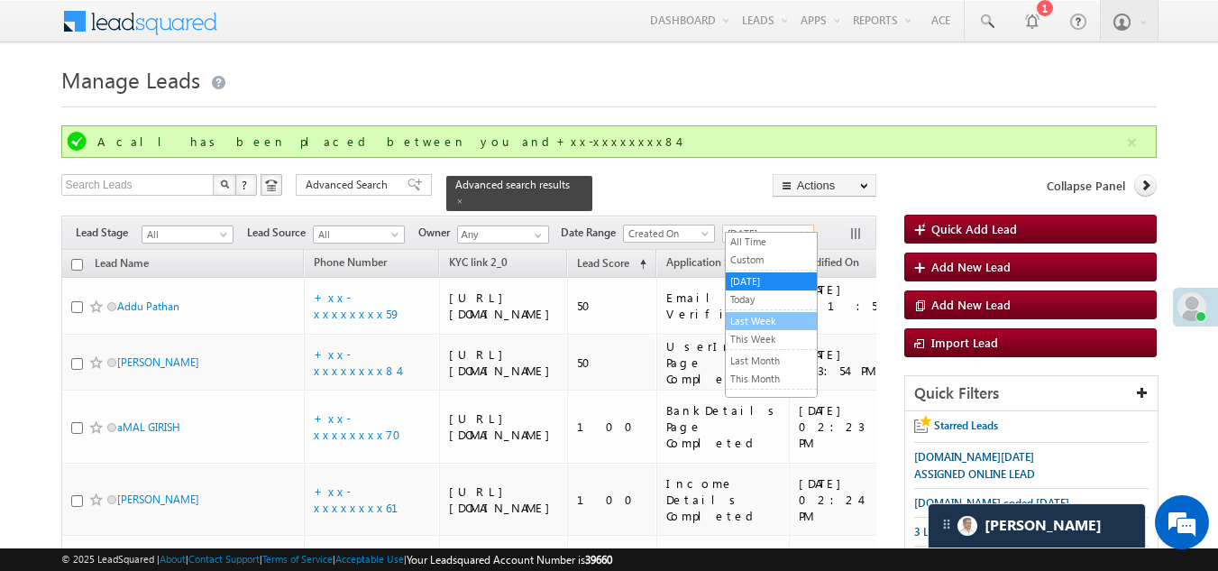
click at [755, 320] on link "Last Week" at bounding box center [771, 321] width 91 height 16
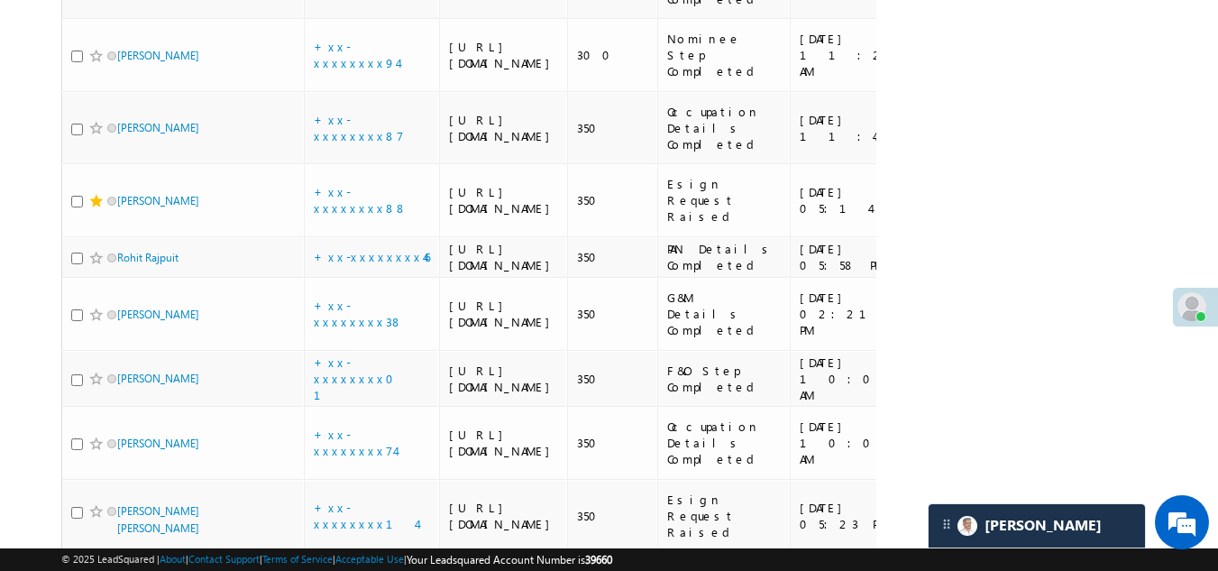
scroll to position [3365, 0]
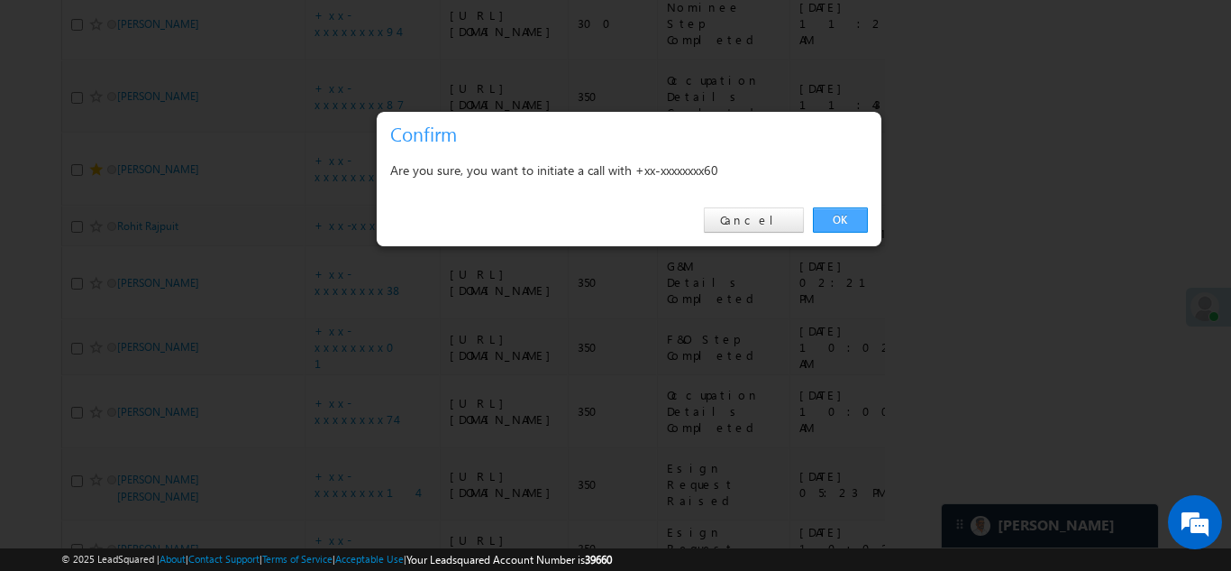
click at [832, 215] on link "OK" at bounding box center [840, 219] width 55 height 25
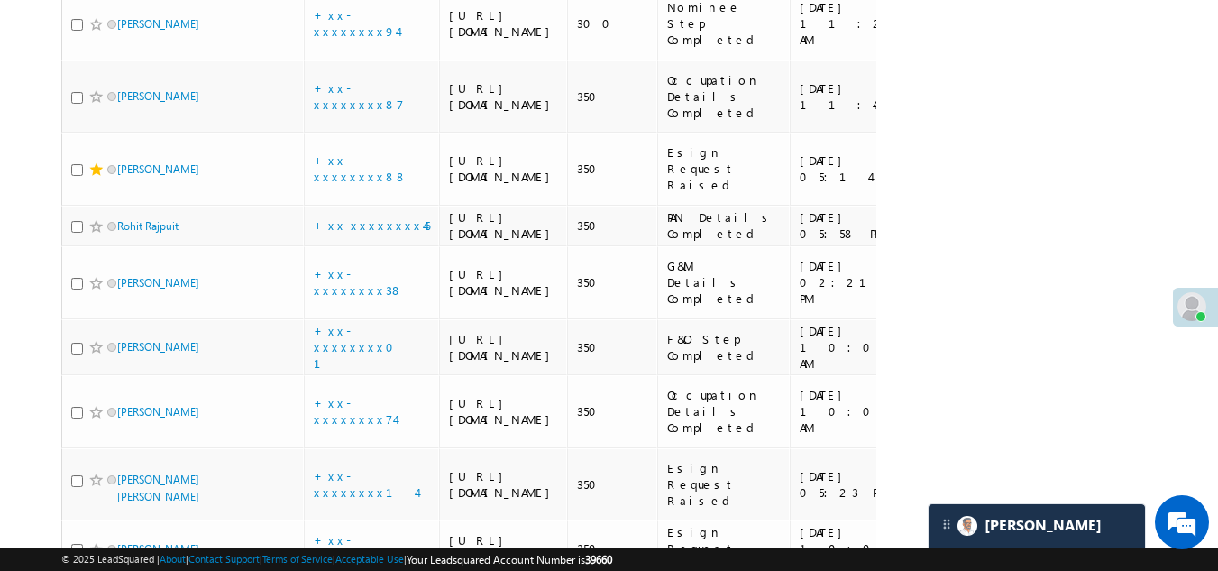
scroll to position [3414, 0]
checkbox input "true"
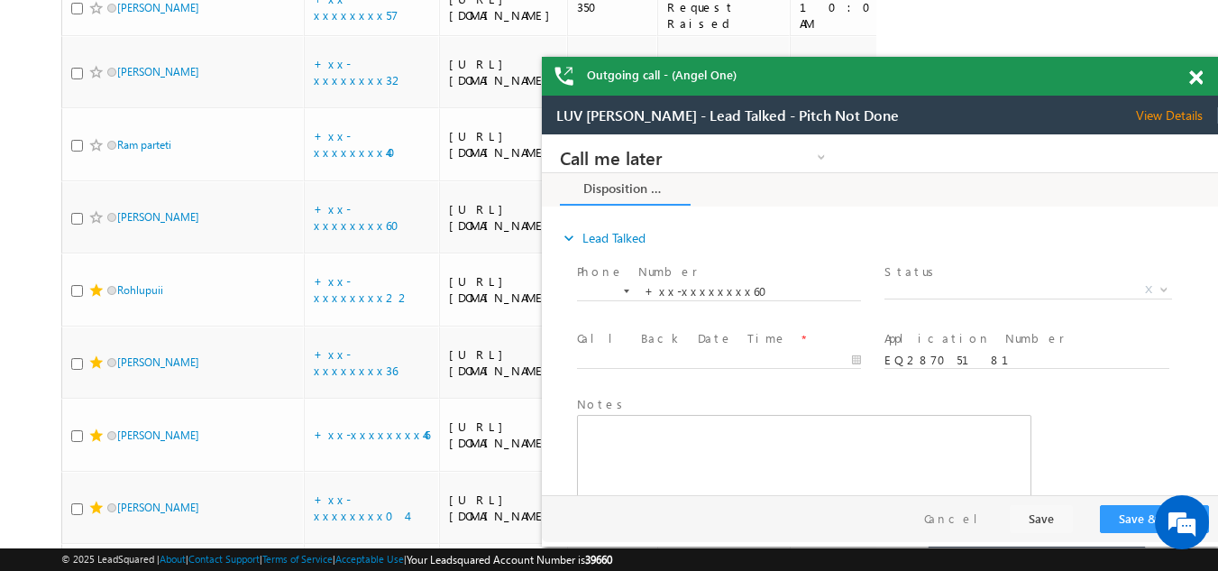
scroll to position [0, 0]
click at [1197, 78] on span at bounding box center [1196, 77] width 14 height 15
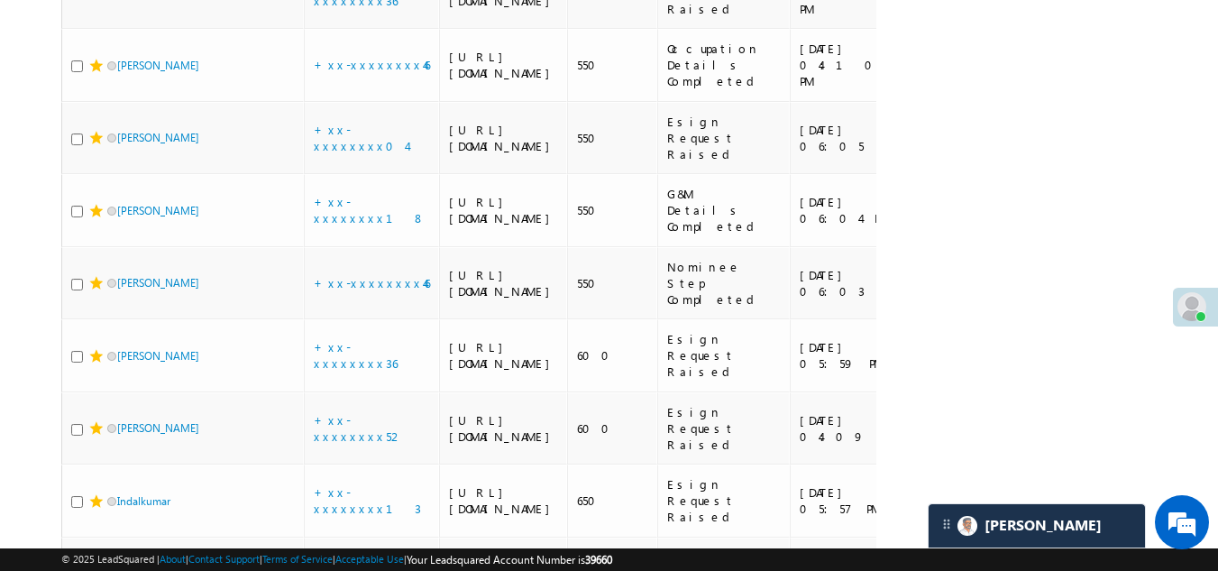
scroll to position [4406, 0]
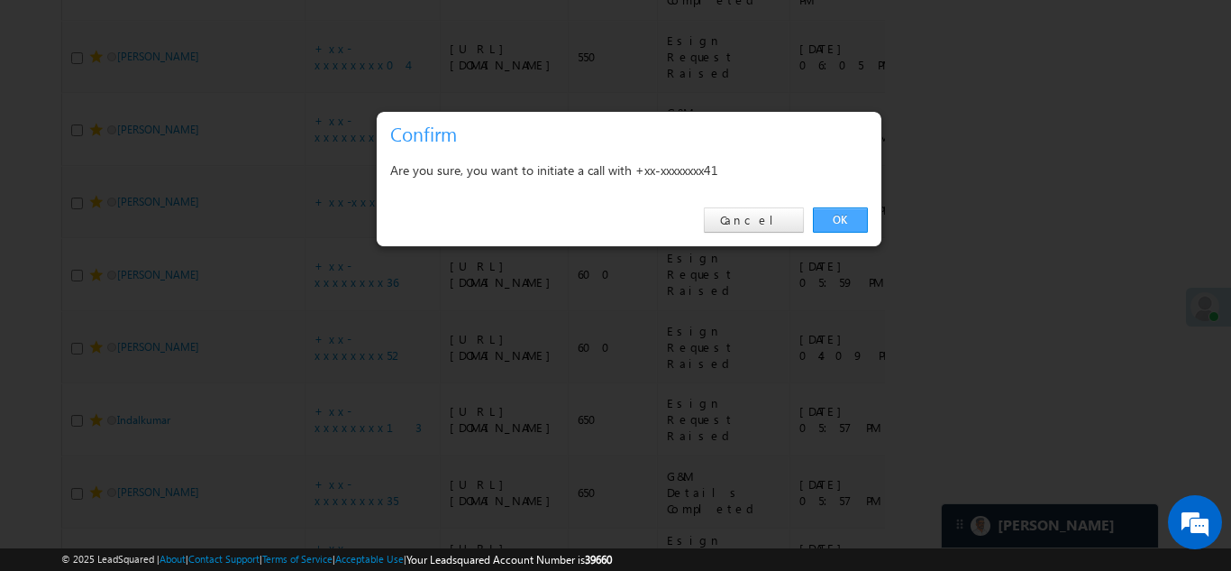
click at [833, 214] on link "OK" at bounding box center [840, 219] width 55 height 25
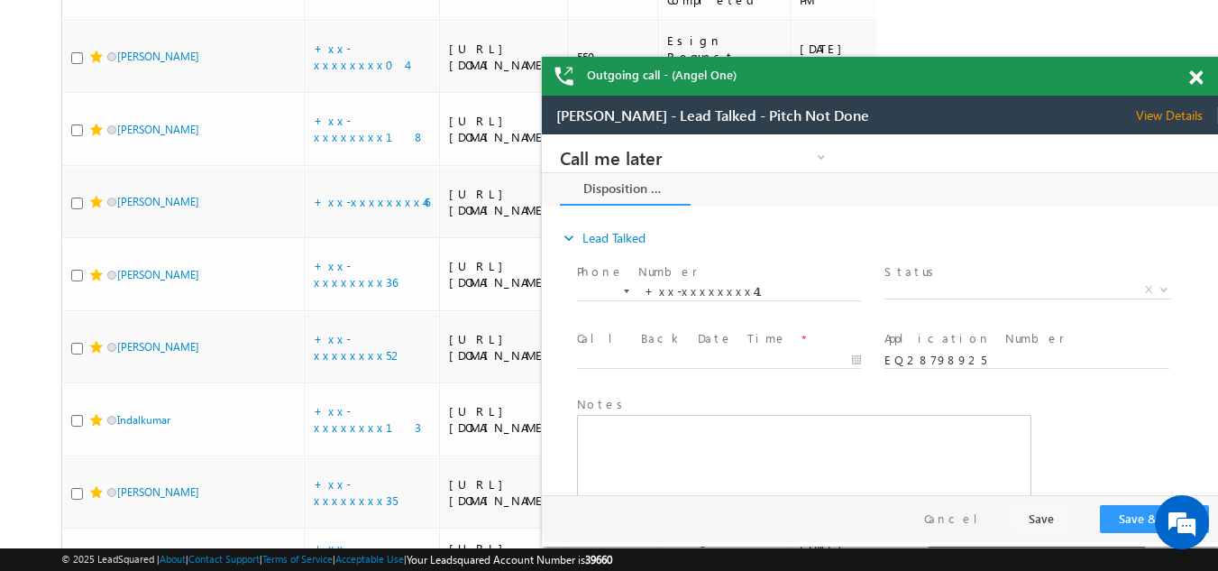
scroll to position [0, 0]
click at [1196, 81] on span at bounding box center [1196, 77] width 14 height 15
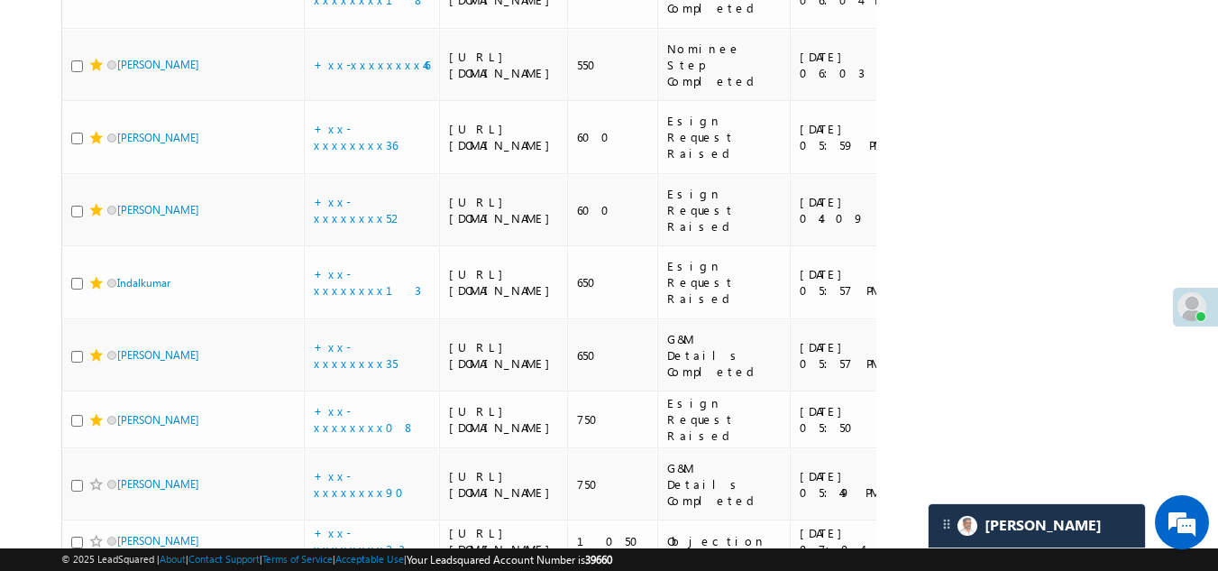
scroll to position [4586, 0]
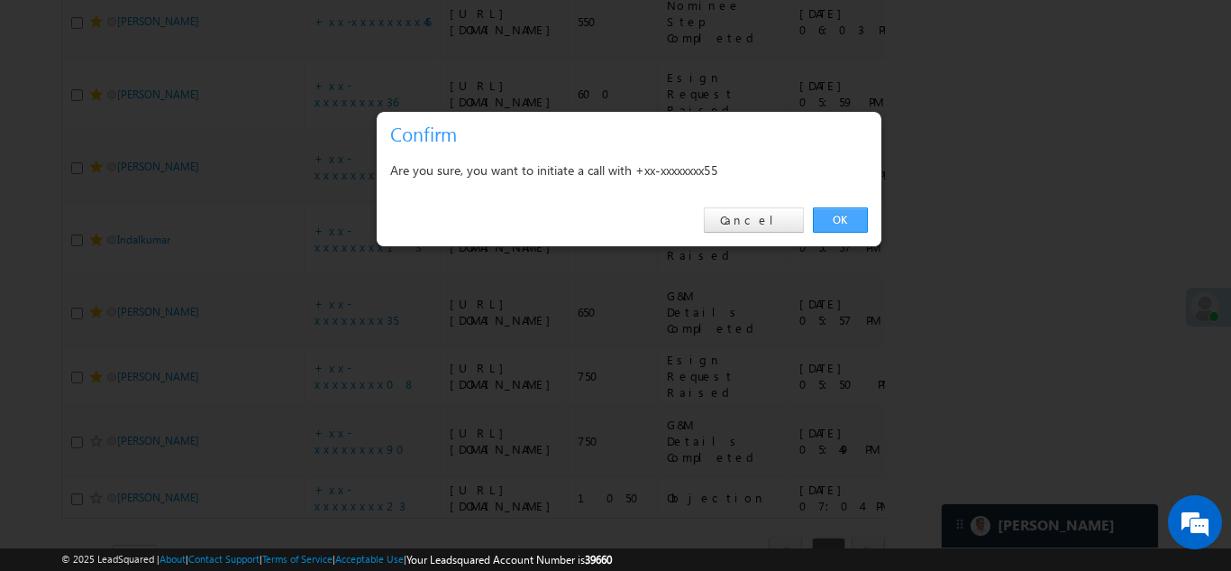
click at [843, 219] on link "OK" at bounding box center [840, 219] width 55 height 25
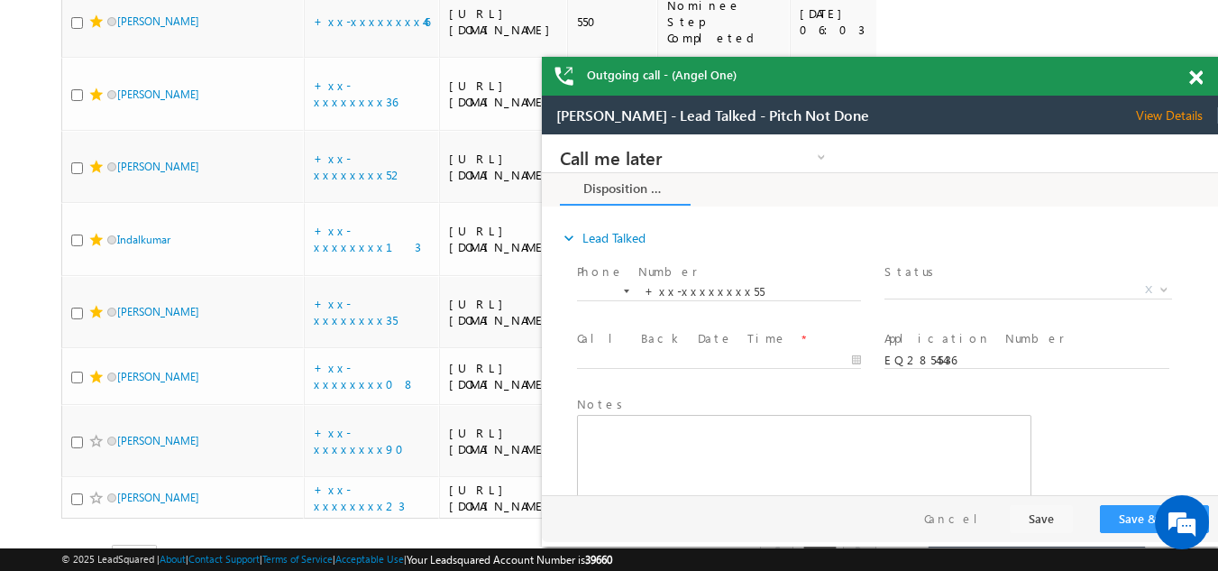
scroll to position [0, 0]
click at [1170, 111] on span "View Details" at bounding box center [1177, 115] width 82 height 16
click at [1194, 79] on span at bounding box center [1196, 77] width 14 height 15
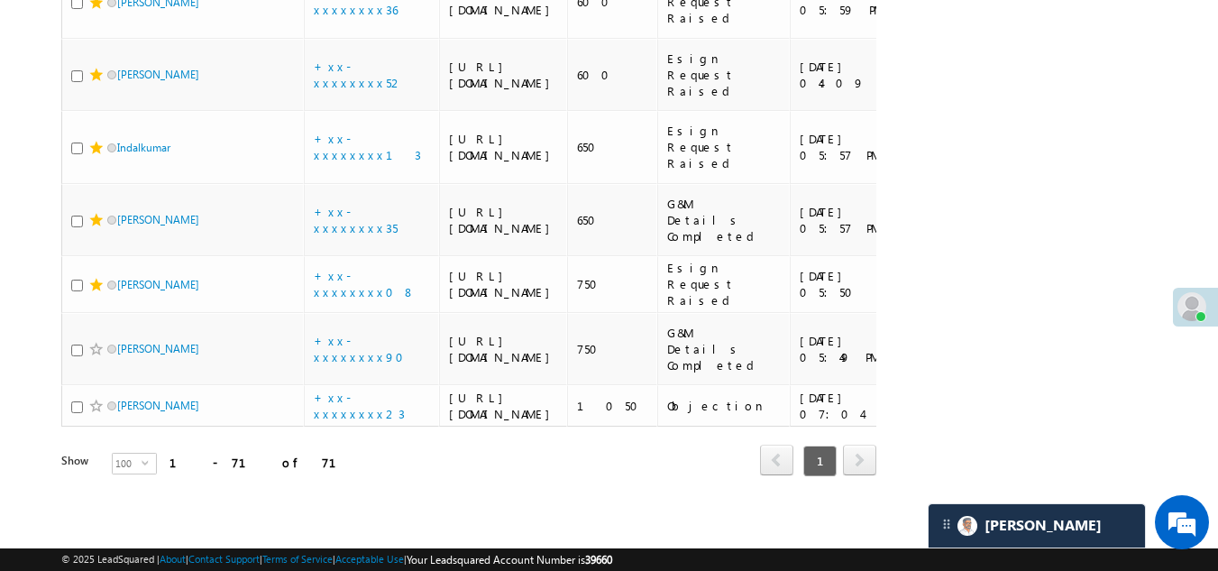
scroll to position [4857, 0]
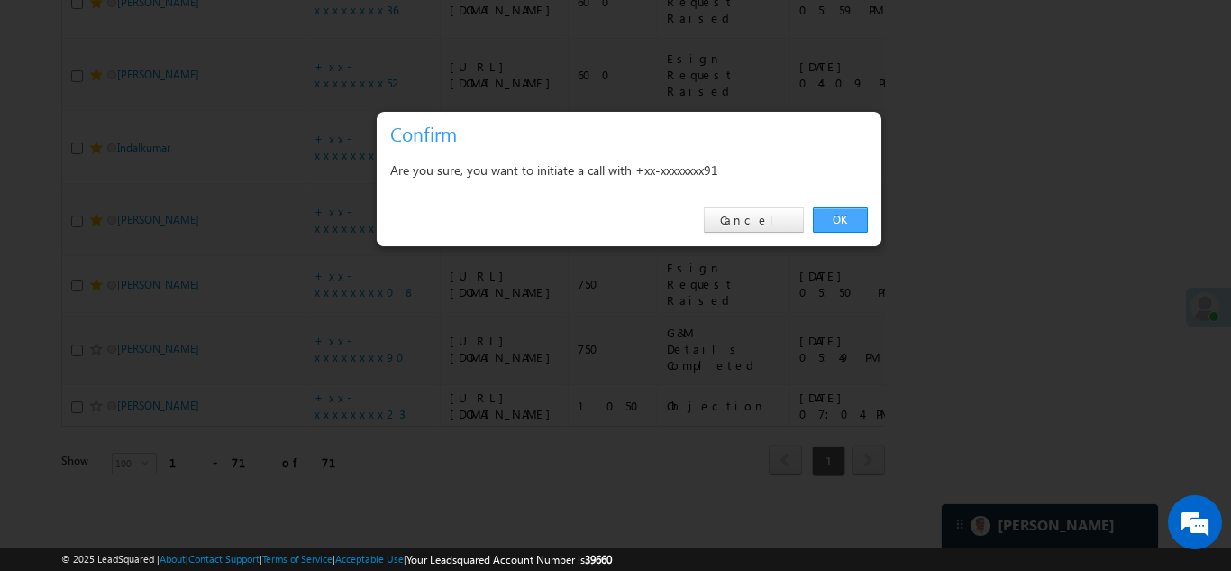
click at [835, 216] on link "OK" at bounding box center [840, 219] width 55 height 25
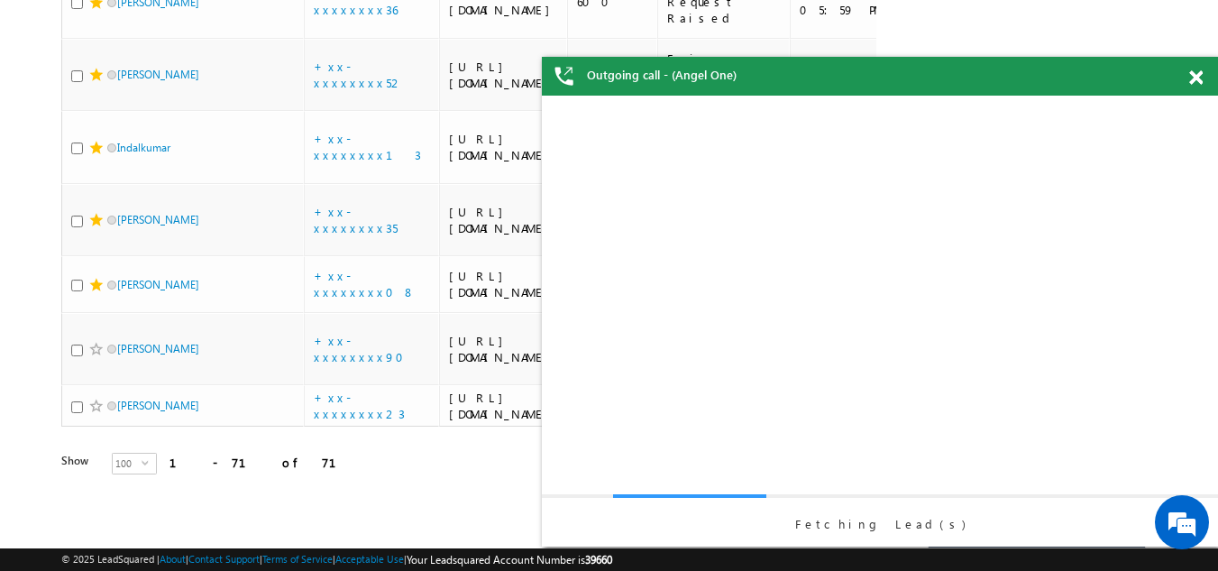
scroll to position [0, 0]
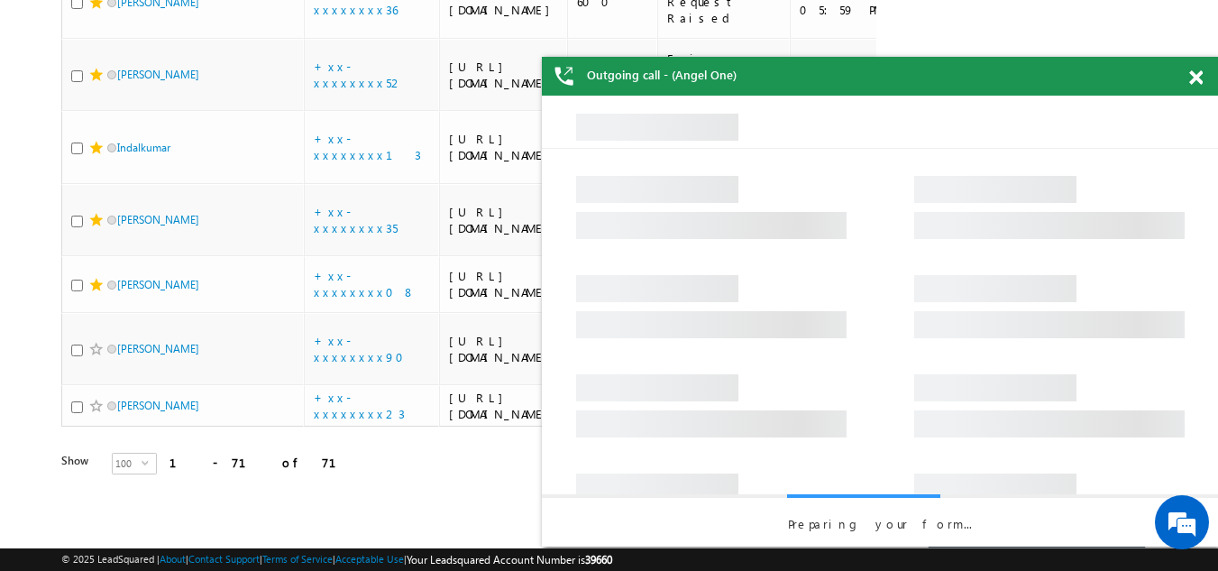
checkbox input "true"
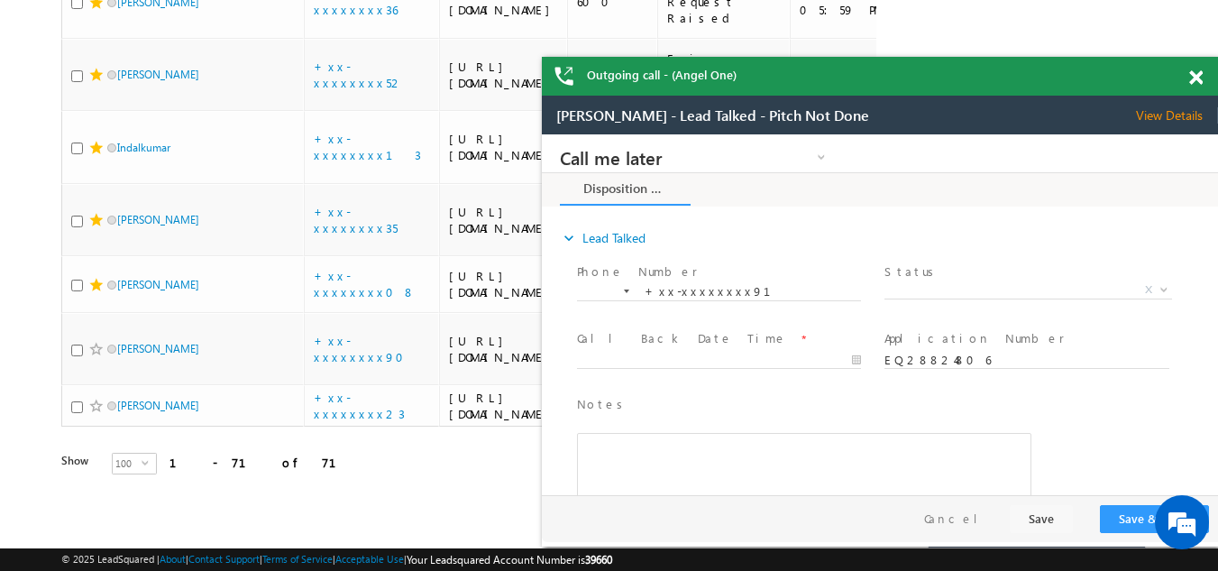
click at [1201, 76] on span at bounding box center [1196, 77] width 14 height 15
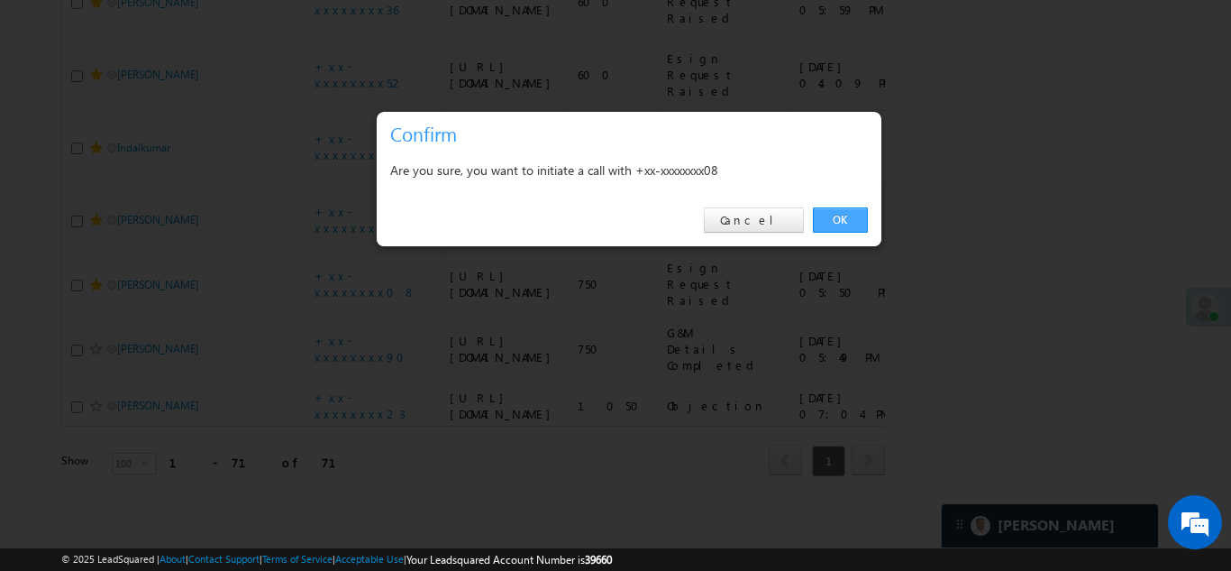
click at [829, 215] on link "OK" at bounding box center [840, 219] width 55 height 25
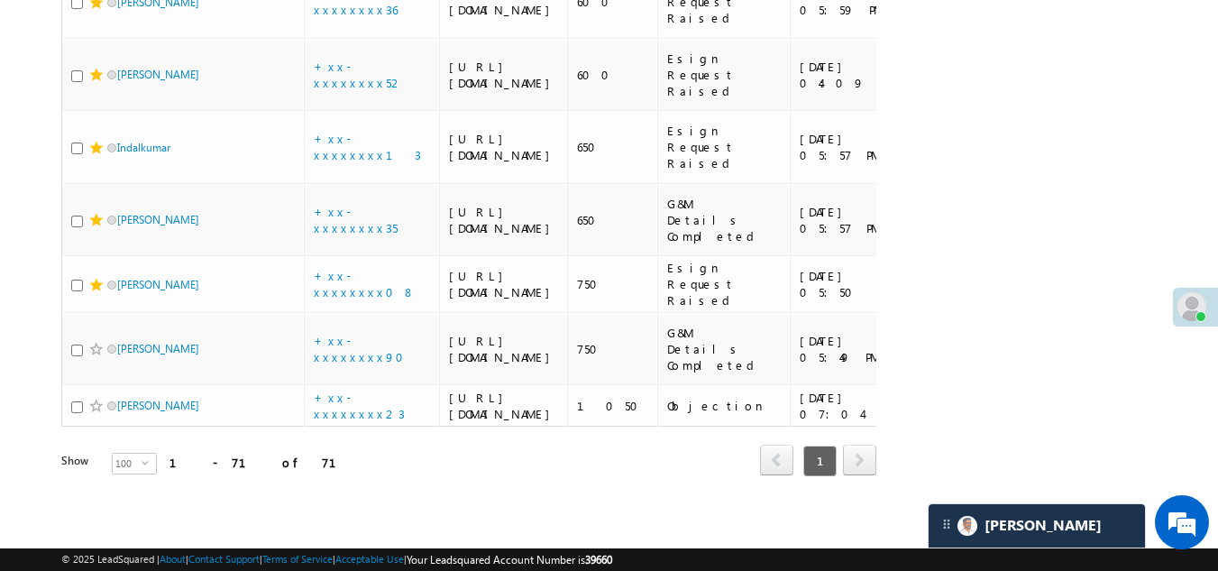
checkbox input "true"
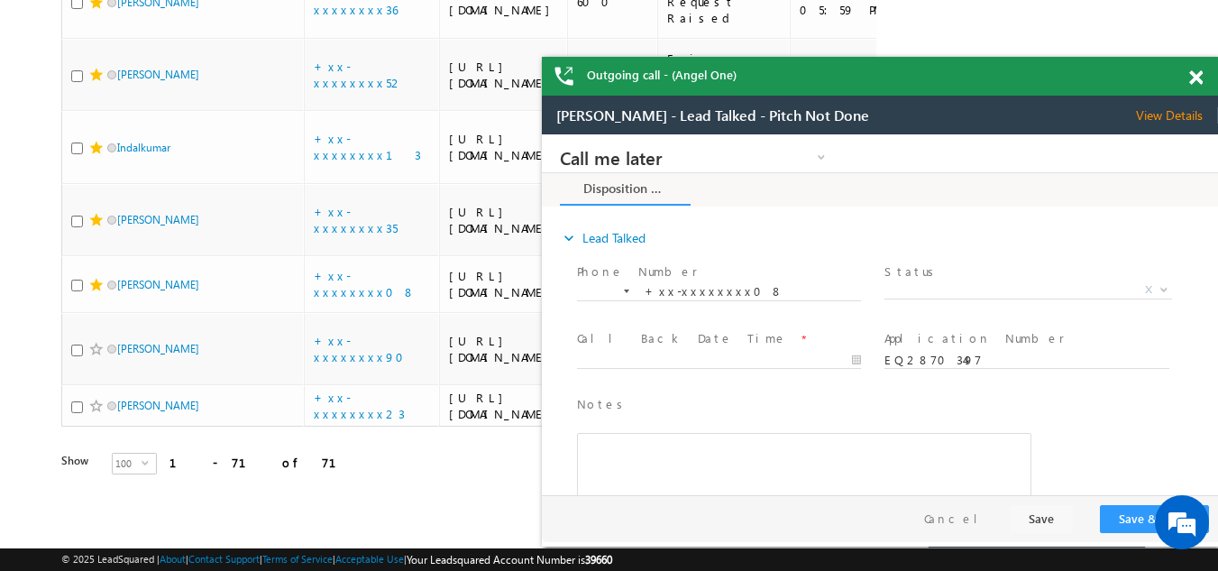
drag, startPoint x: 909, startPoint y: 362, endPoint x: 904, endPoint y: 323, distance: 39.0
drag, startPoint x: 362, startPoint y: 188, endPoint x: 1072, endPoint y: 84, distance: 717.2
click at [1072, 84] on div "Outgoing call - (Angel One)" at bounding box center [880, 76] width 676 height 39
click at [1157, 118] on span "View Details" at bounding box center [1177, 115] width 82 height 16
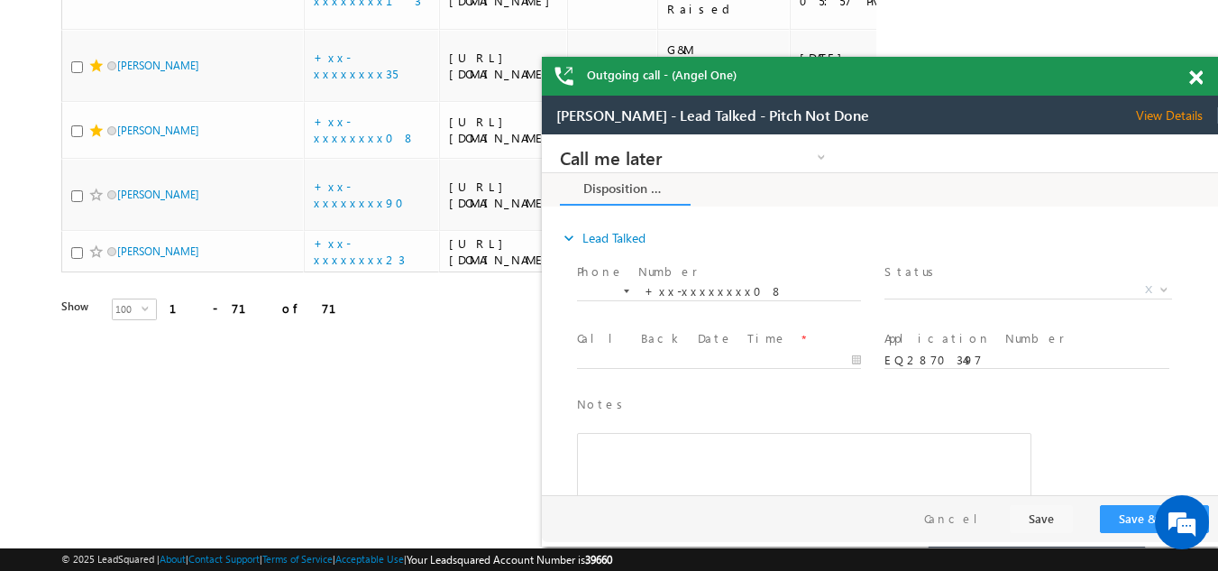
click at [1192, 76] on span at bounding box center [1196, 77] width 14 height 15
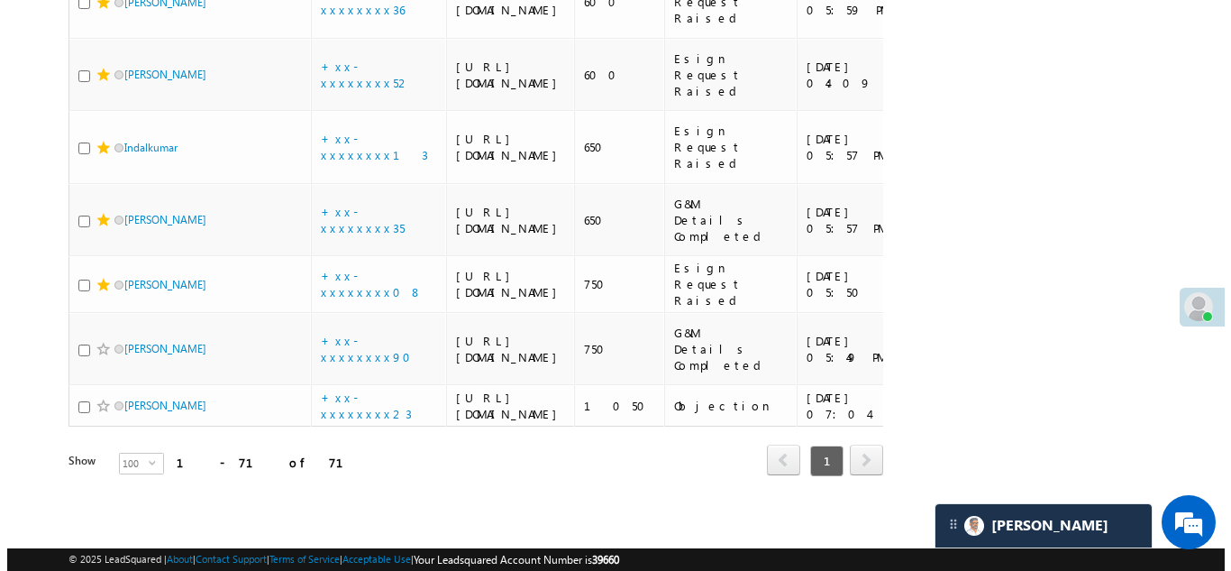
scroll to position [5037, 0]
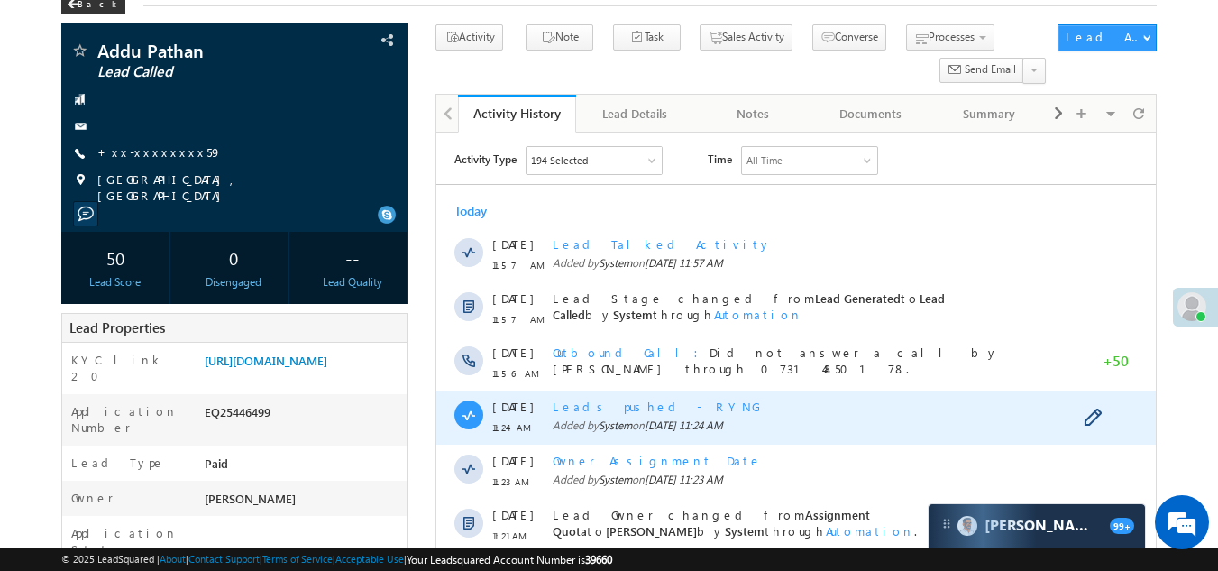
scroll to position [90, 0]
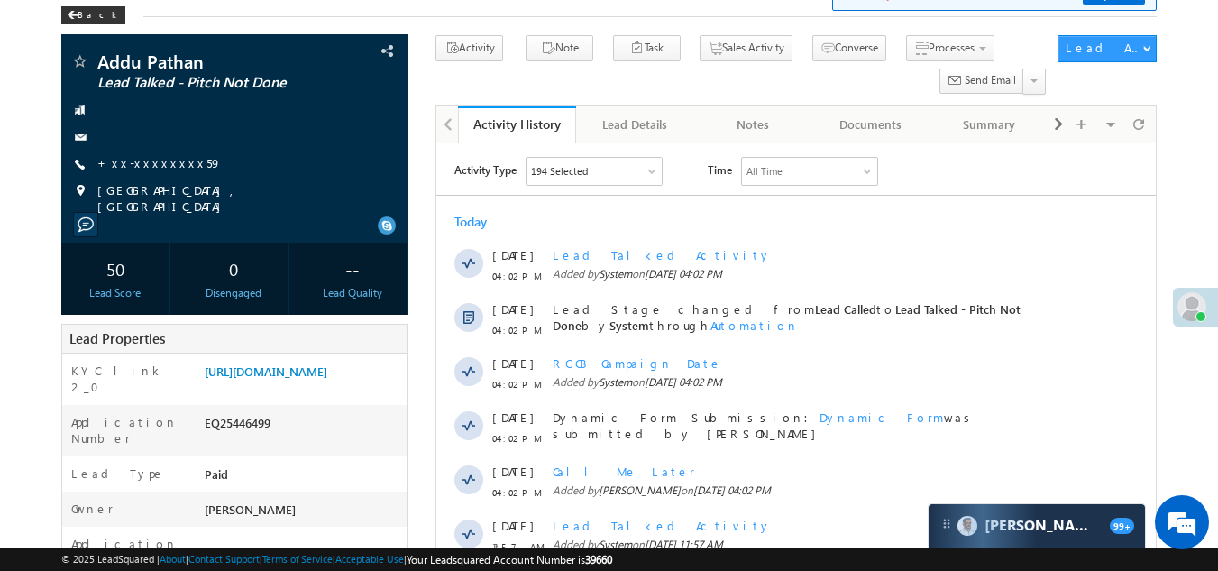
scroll to position [541, 0]
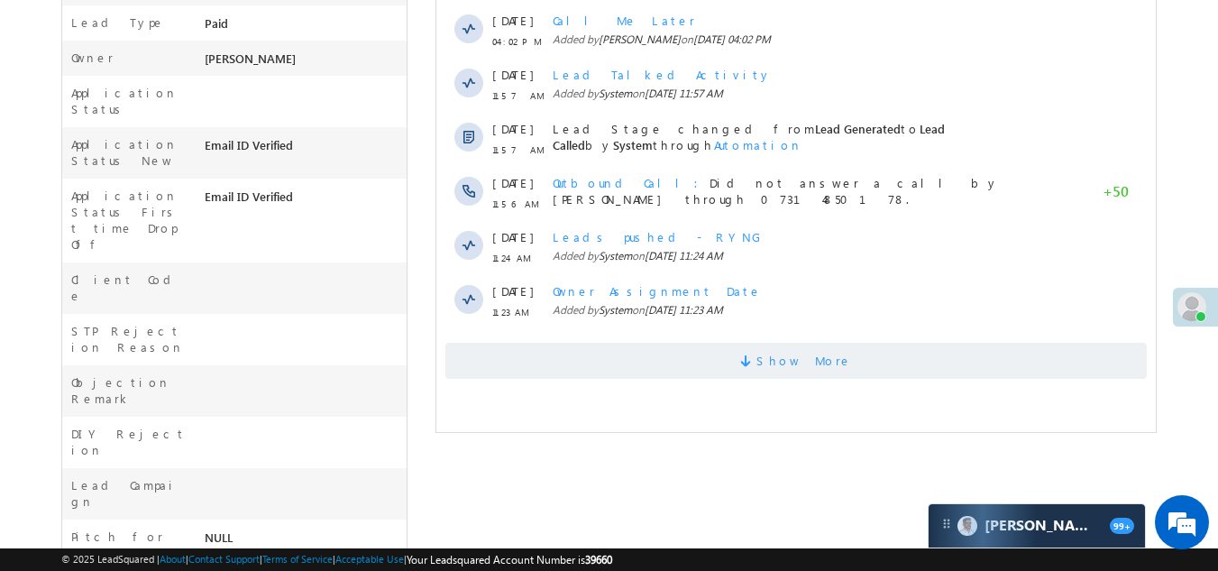
click at [635, 362] on span "Show More" at bounding box center [795, 361] width 701 height 36
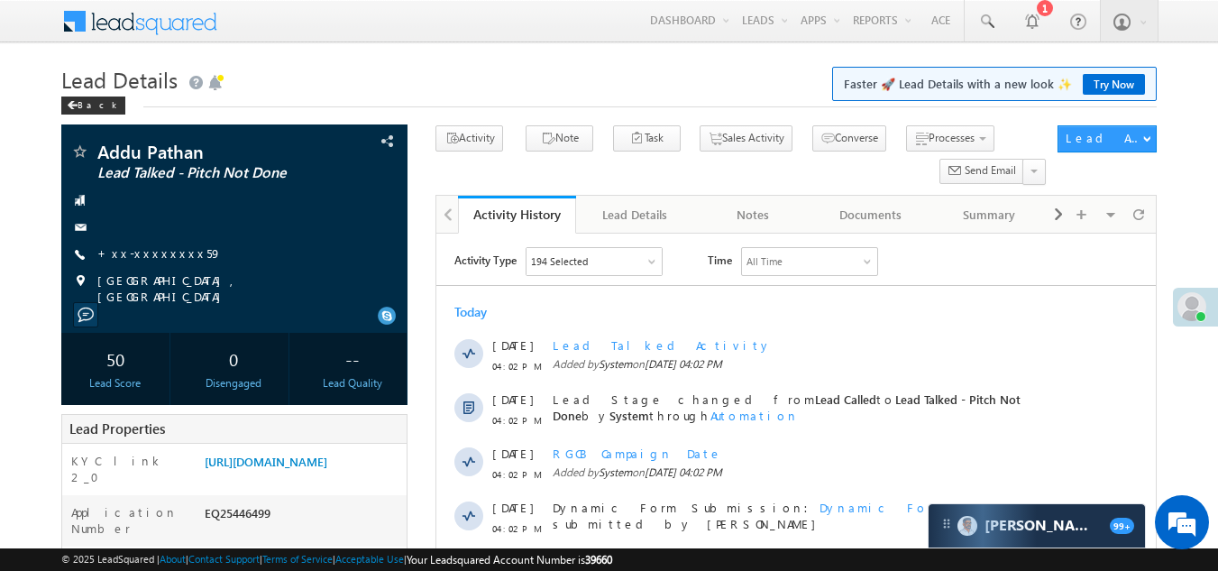
scroll to position [0, 0]
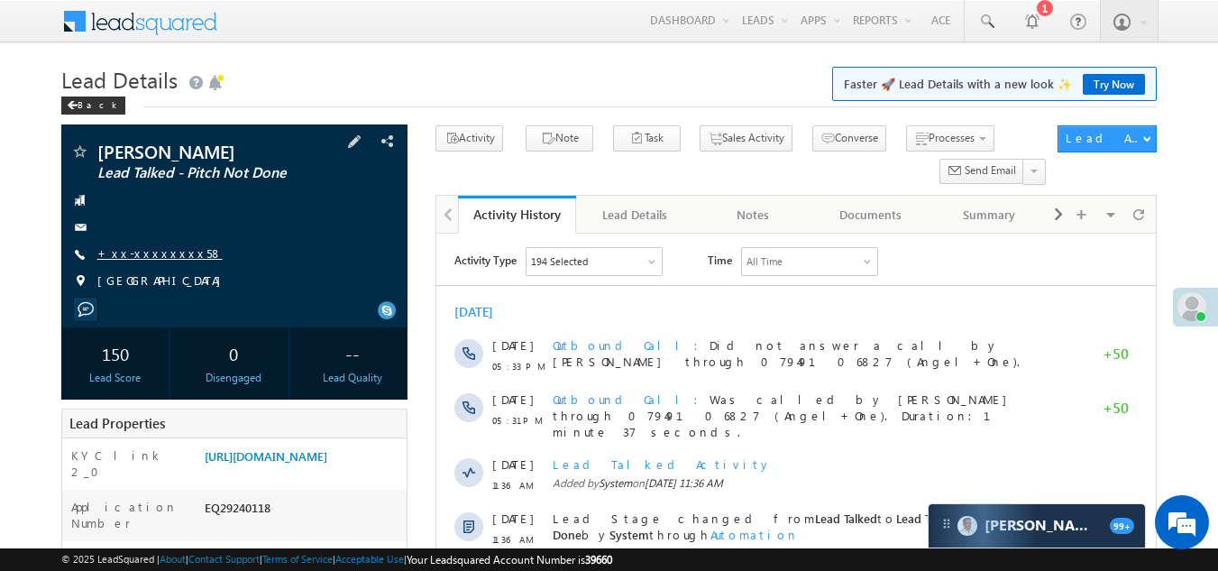
click at [131, 253] on link "+xx-xxxxxxxx58" at bounding box center [159, 252] width 125 height 15
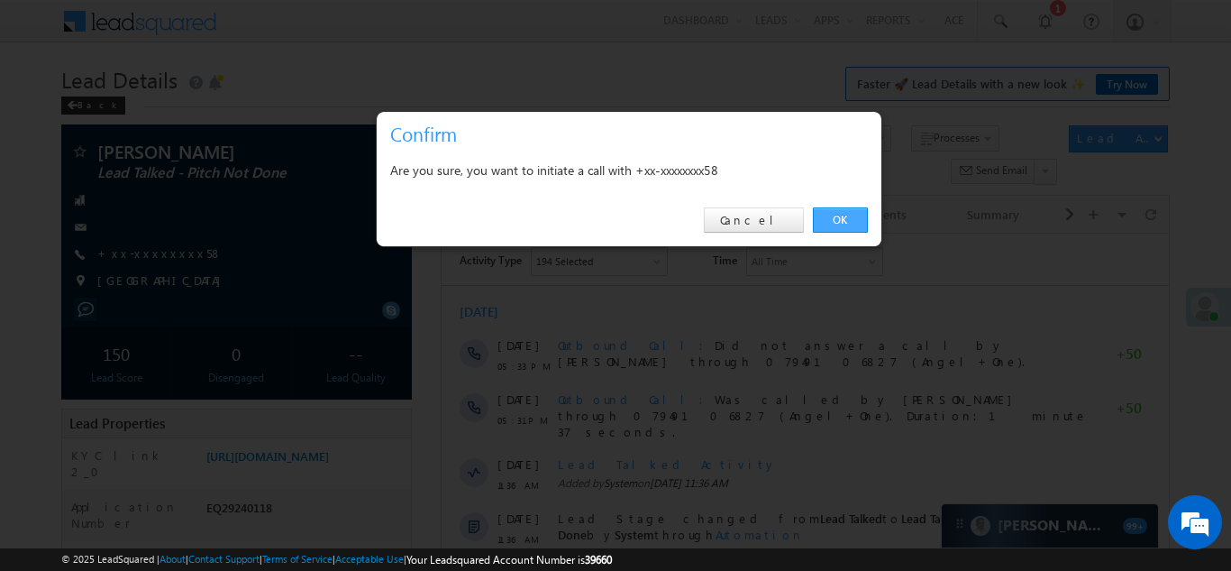
click at [830, 215] on link "OK" at bounding box center [840, 219] width 55 height 25
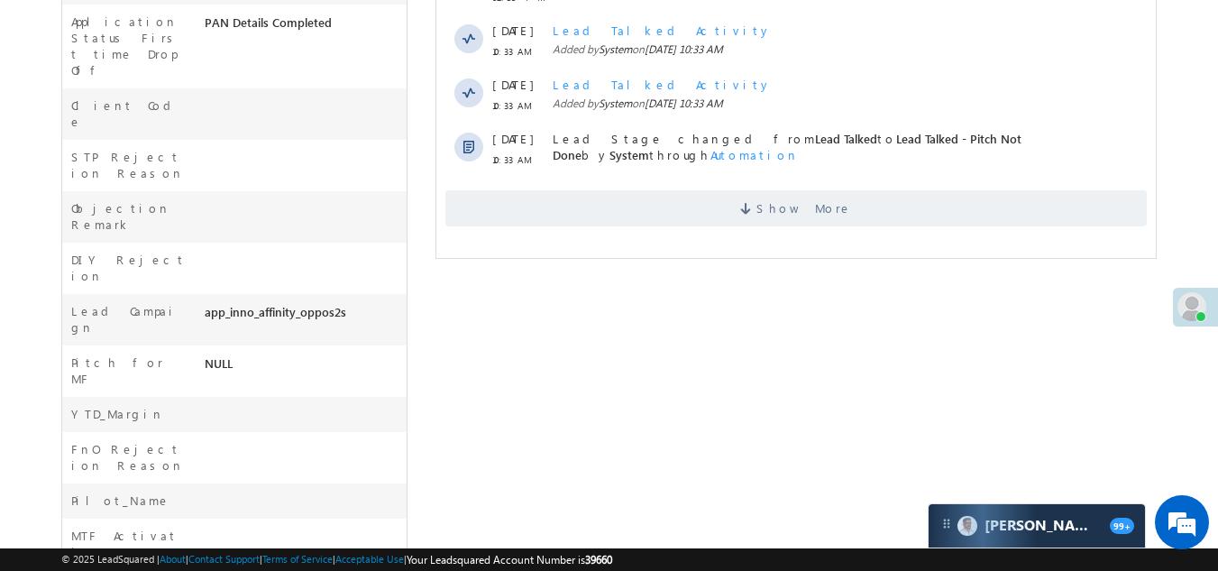
scroll to position [774, 0]
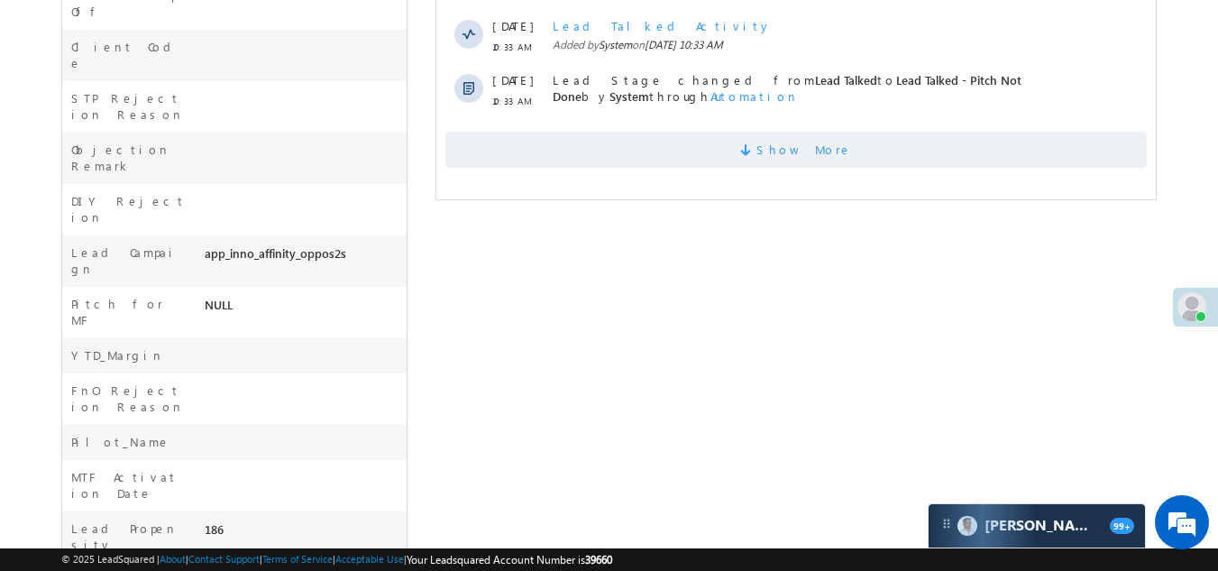
click at [528, 133] on span "Show More" at bounding box center [795, 150] width 701 height 36
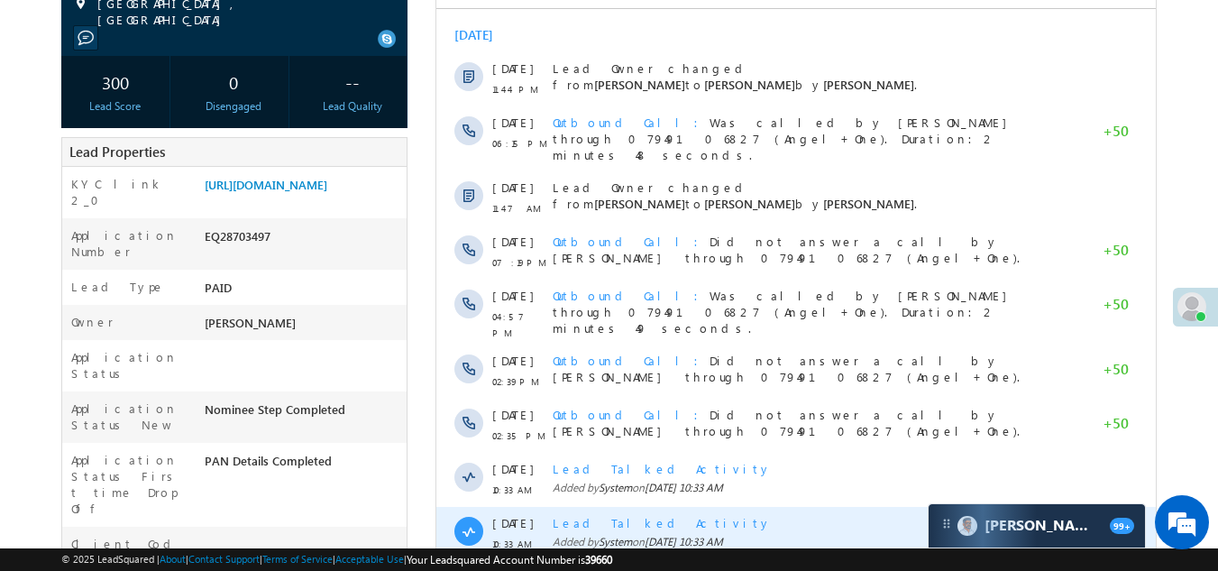
scroll to position [0, 0]
